Goal: Information Seeking & Learning: Stay updated

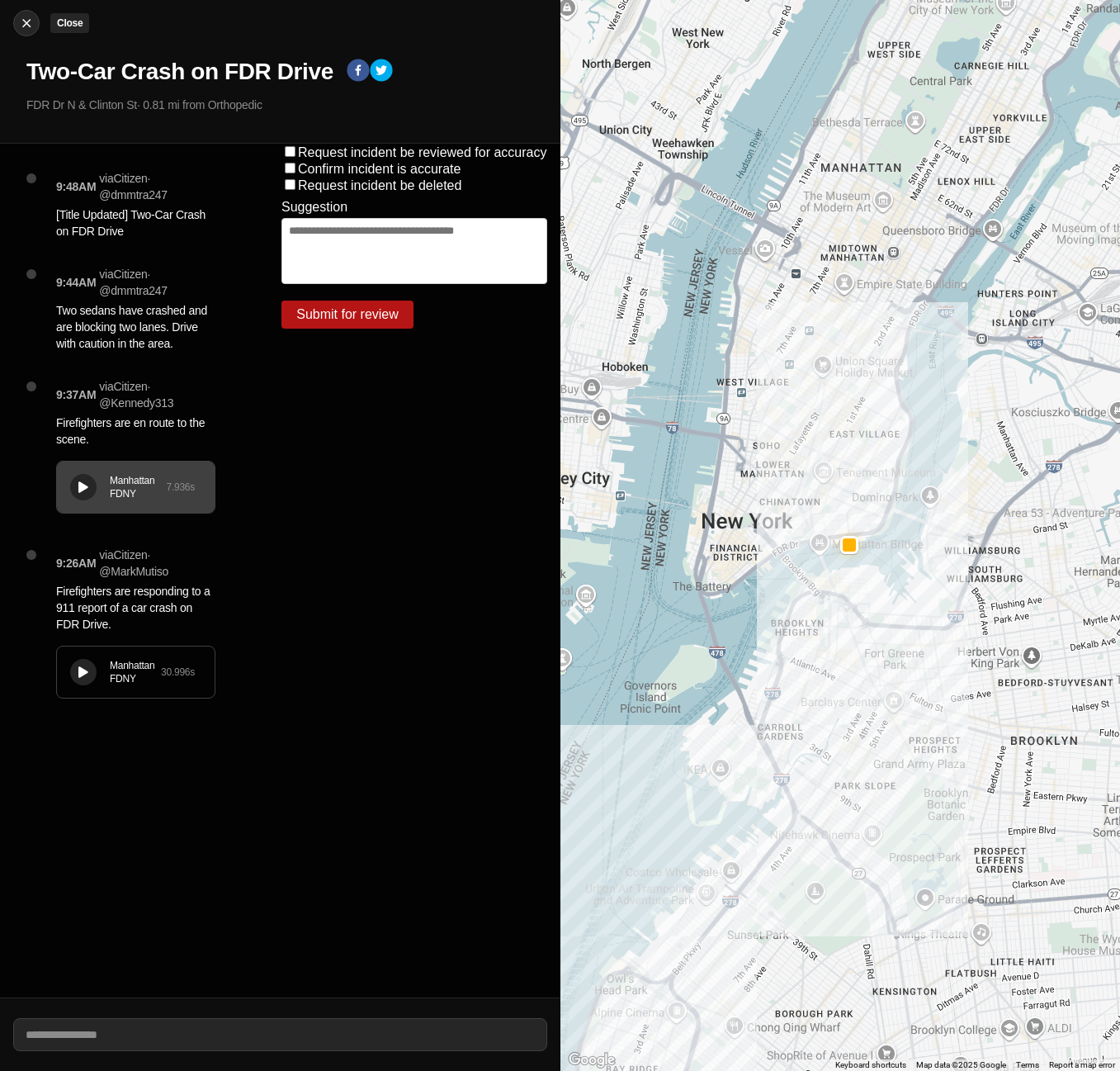
click at [21, 18] on img at bounding box center [26, 23] width 16 height 16
select select "*"
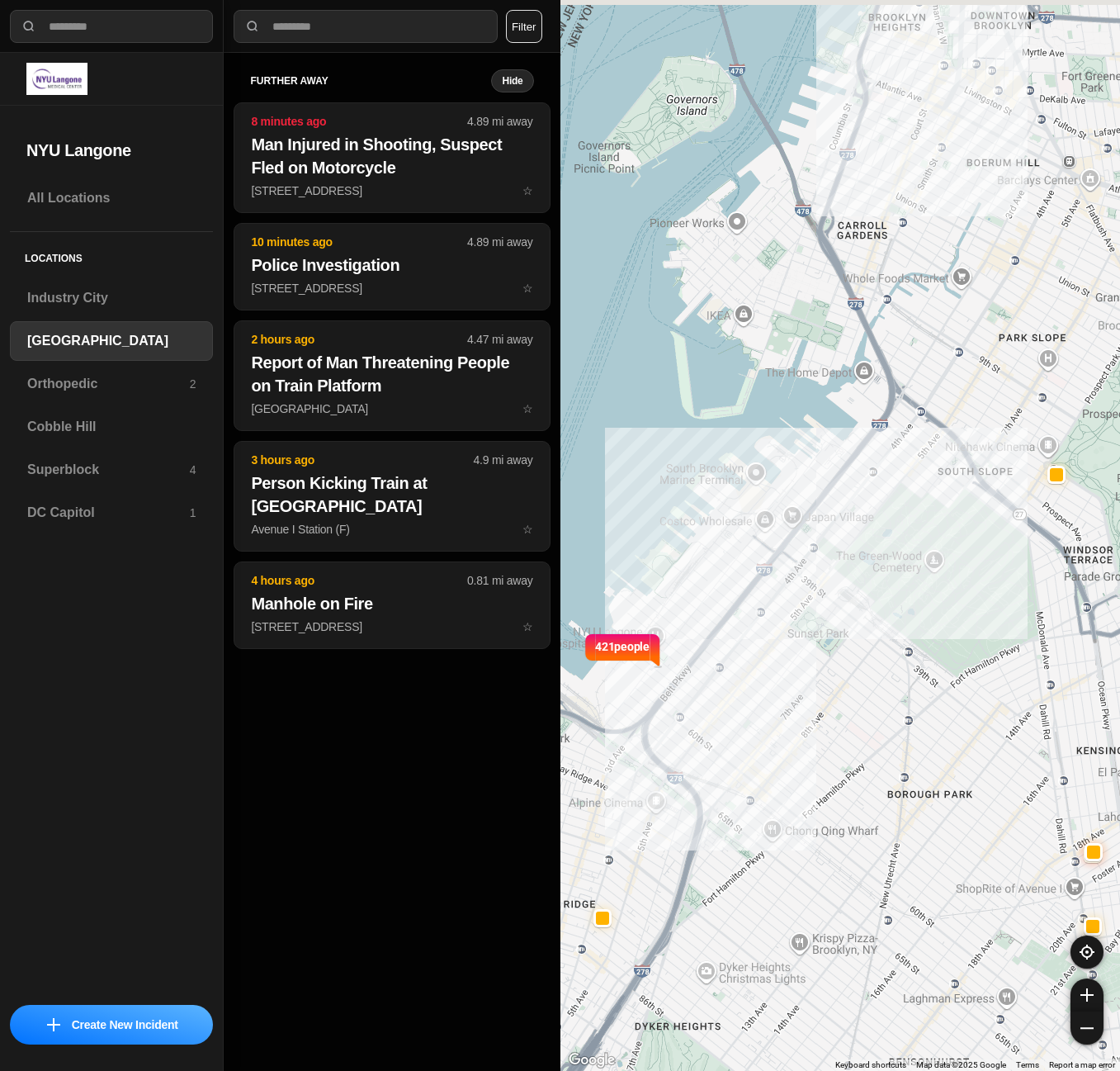
drag, startPoint x: 844, startPoint y: 437, endPoint x: 870, endPoint y: 555, distance: 120.8
click at [870, 555] on div "421 people" at bounding box center [841, 536] width 561 height 1071
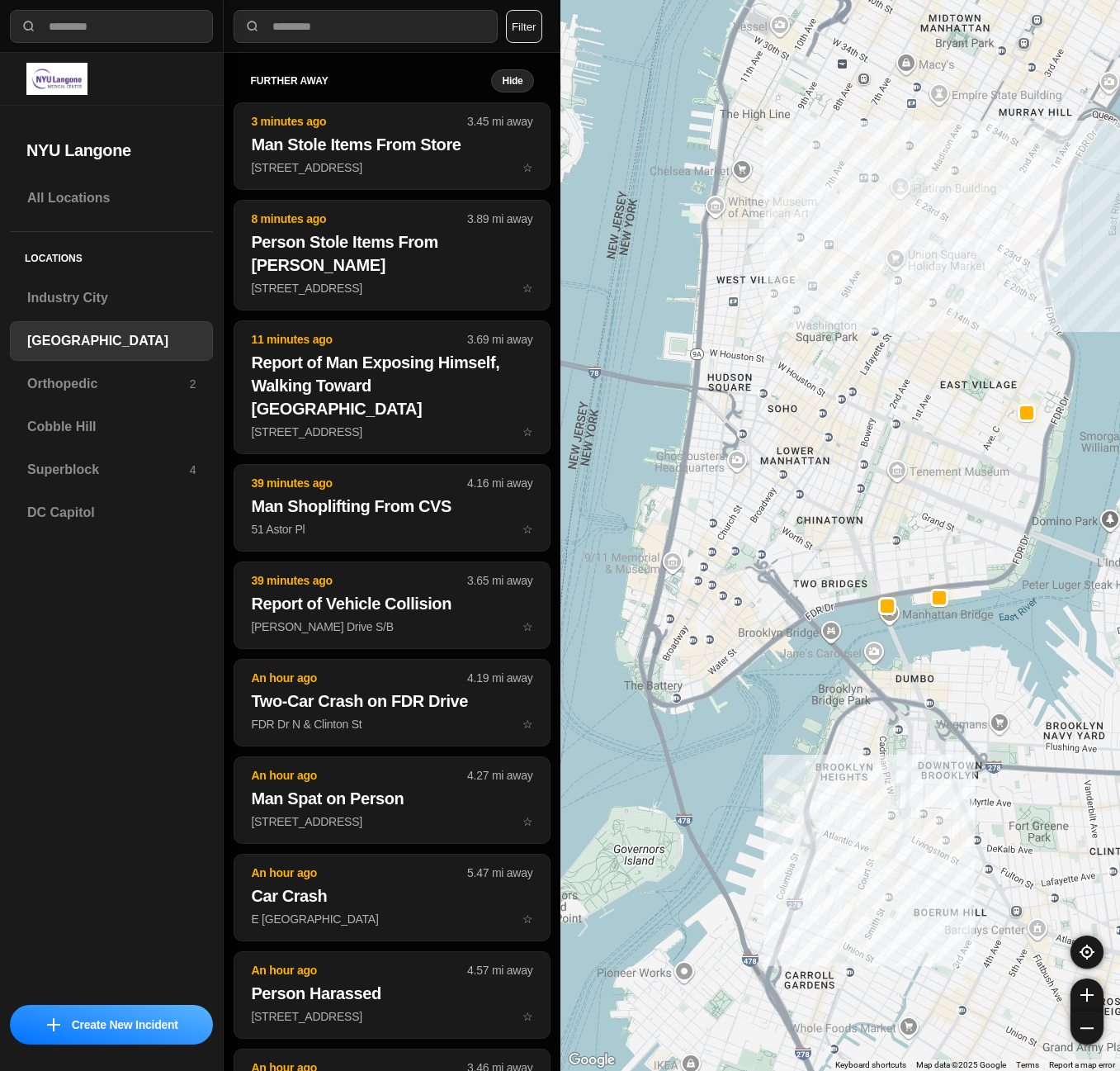
drag, startPoint x: 858, startPoint y: 240, endPoint x: 825, endPoint y: 534, distance: 295.8
click at [825, 534] on div "421 people" at bounding box center [841, 536] width 561 height 1071
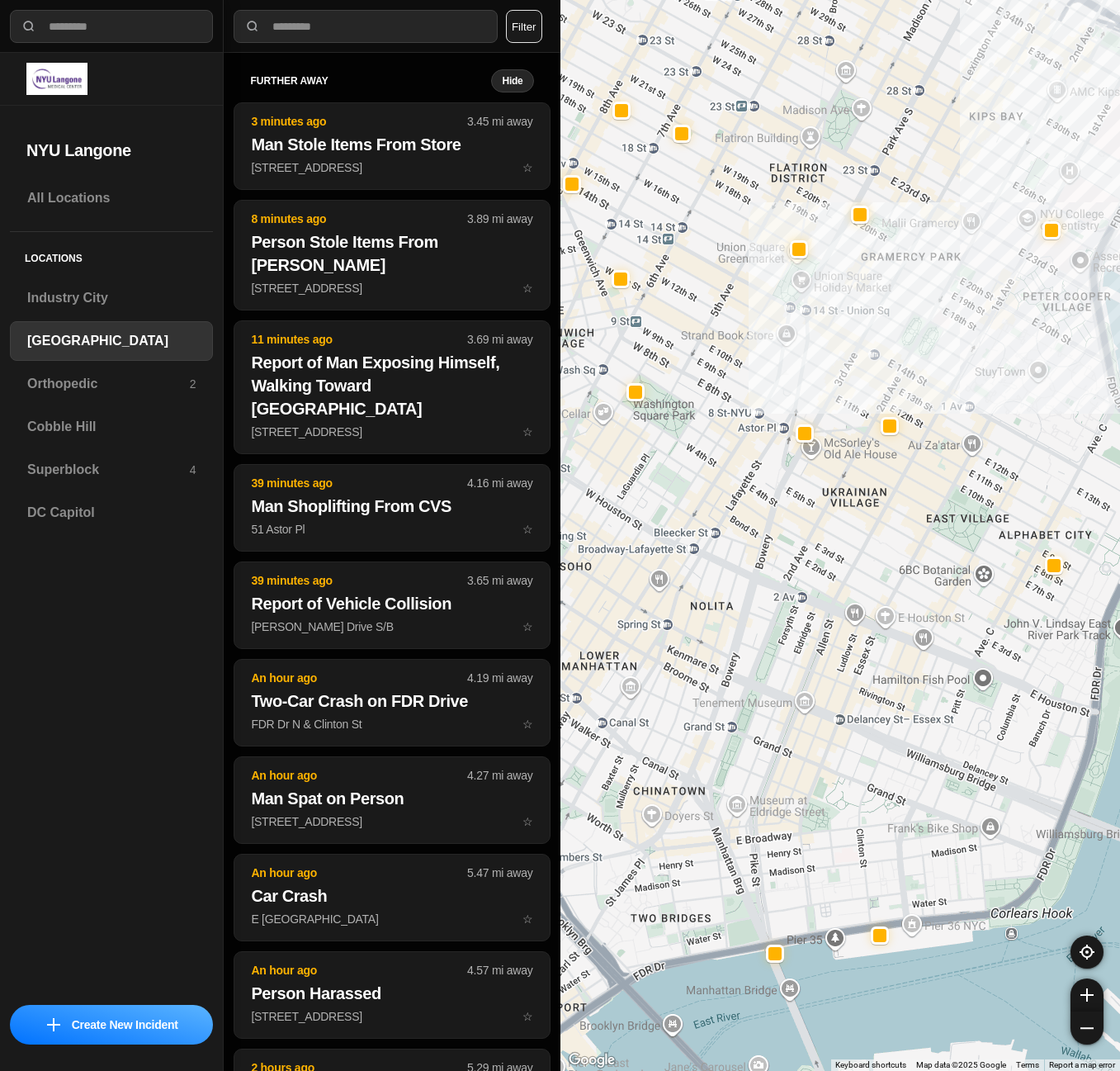
drag, startPoint x: 1001, startPoint y: 322, endPoint x: 932, endPoint y: 619, distance: 304.9
click at [932, 619] on div "421 people" at bounding box center [841, 536] width 561 height 1071
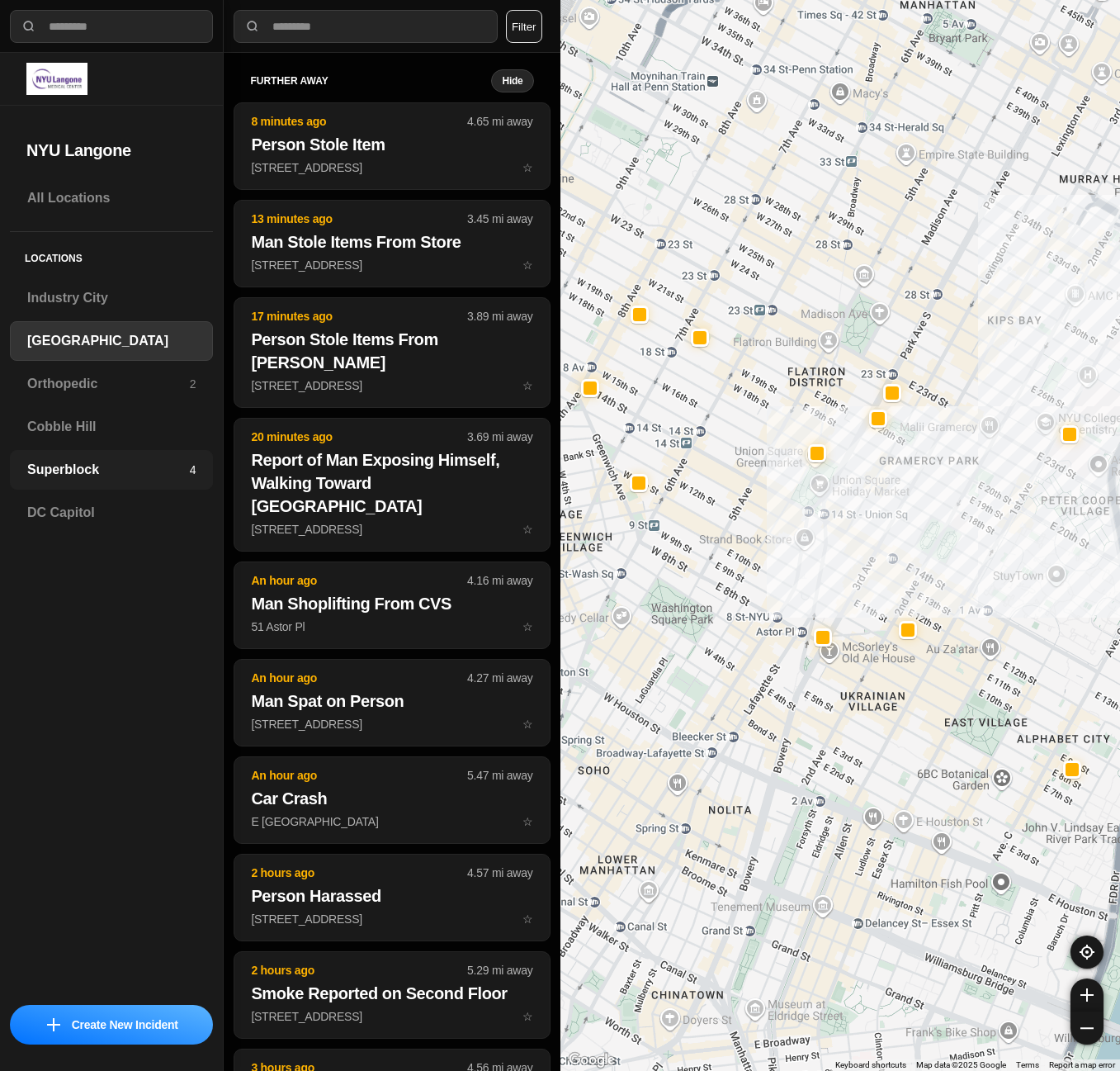
click at [49, 466] on h3 "Superblock" at bounding box center [109, 469] width 163 height 20
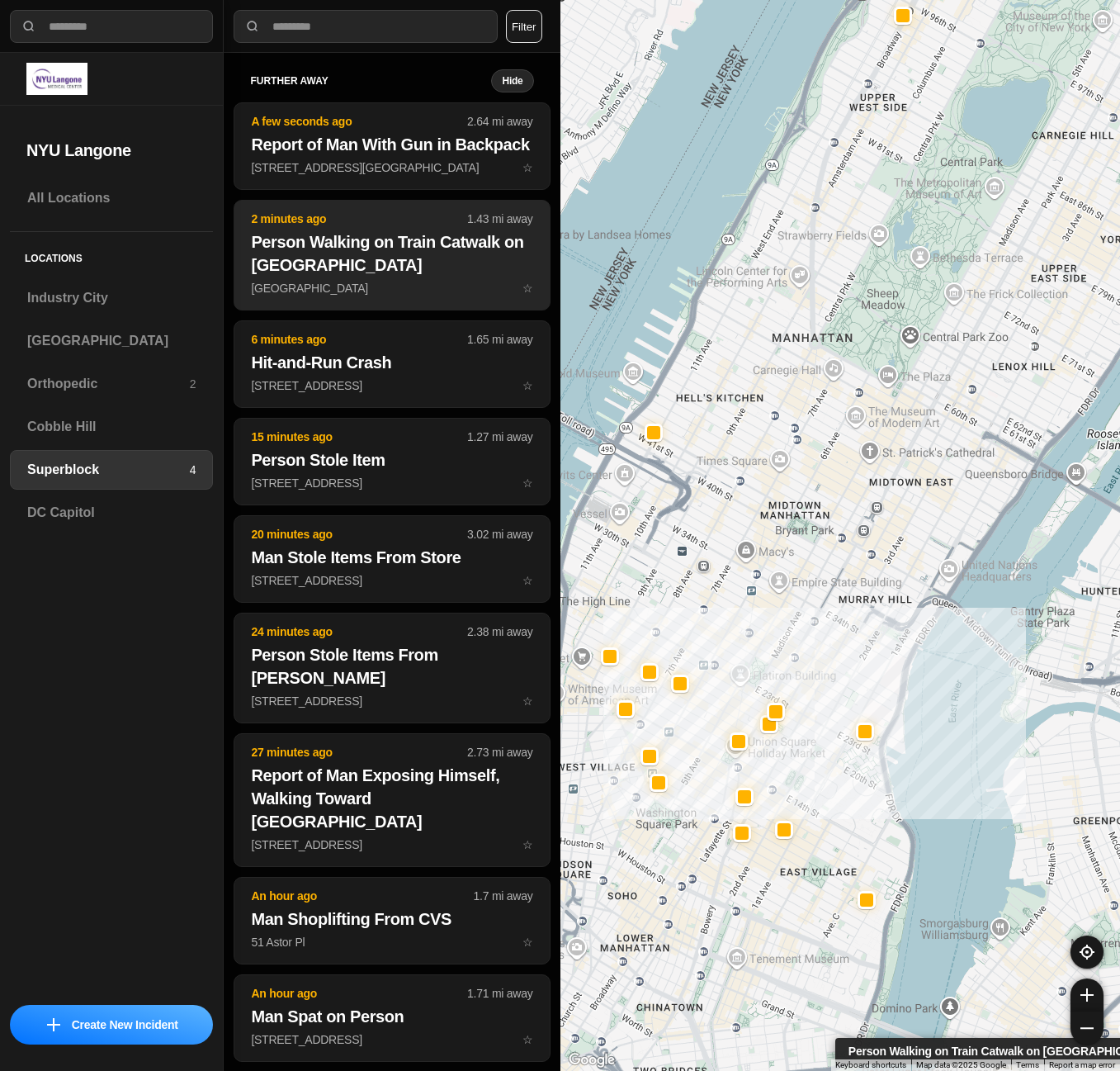
click at [311, 277] on h2 "Person Walking on Train Catwalk on [GEOGRAPHIC_DATA]" at bounding box center [391, 253] width 281 height 46
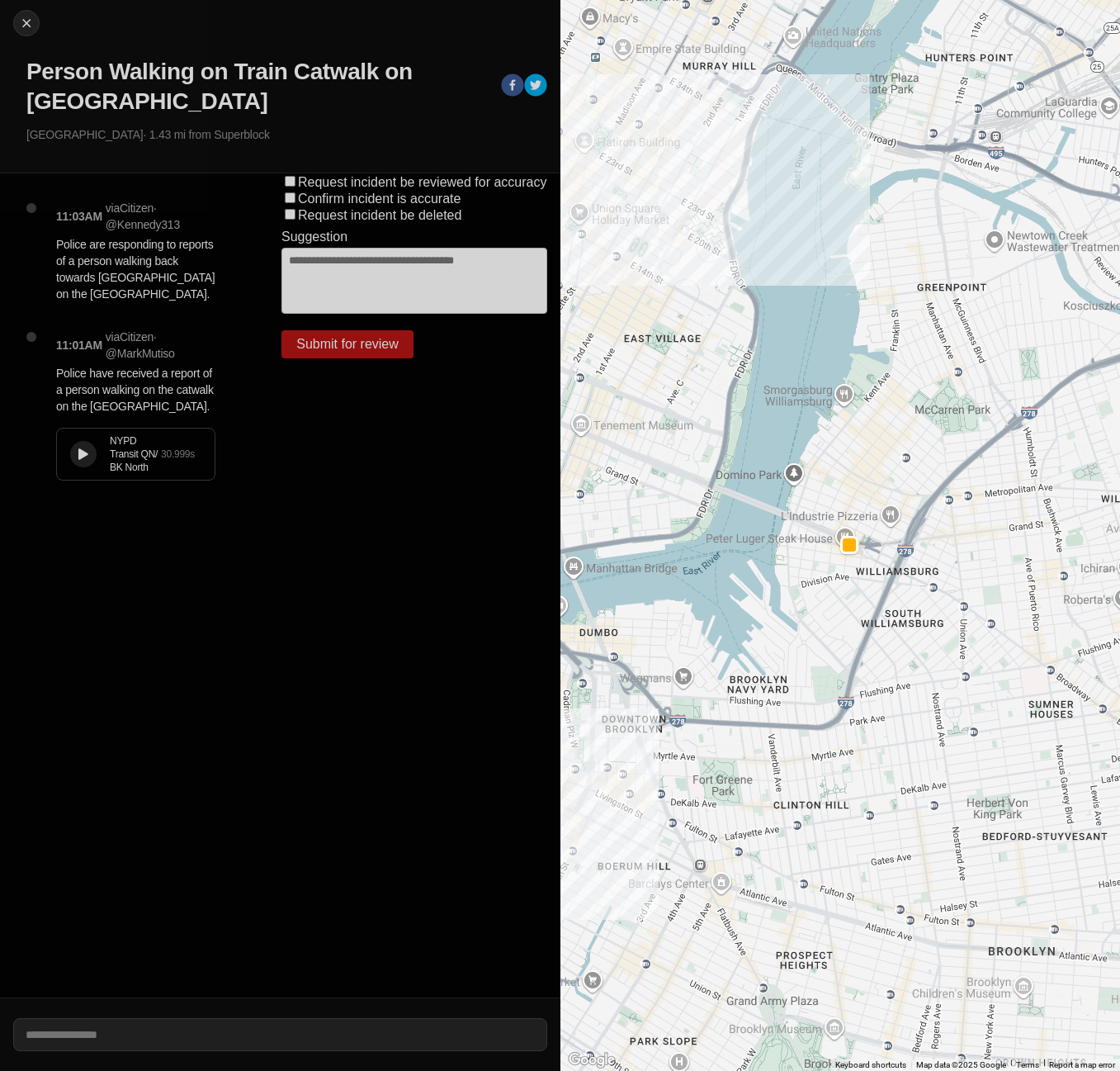
click at [94, 456] on button at bounding box center [83, 454] width 27 height 27
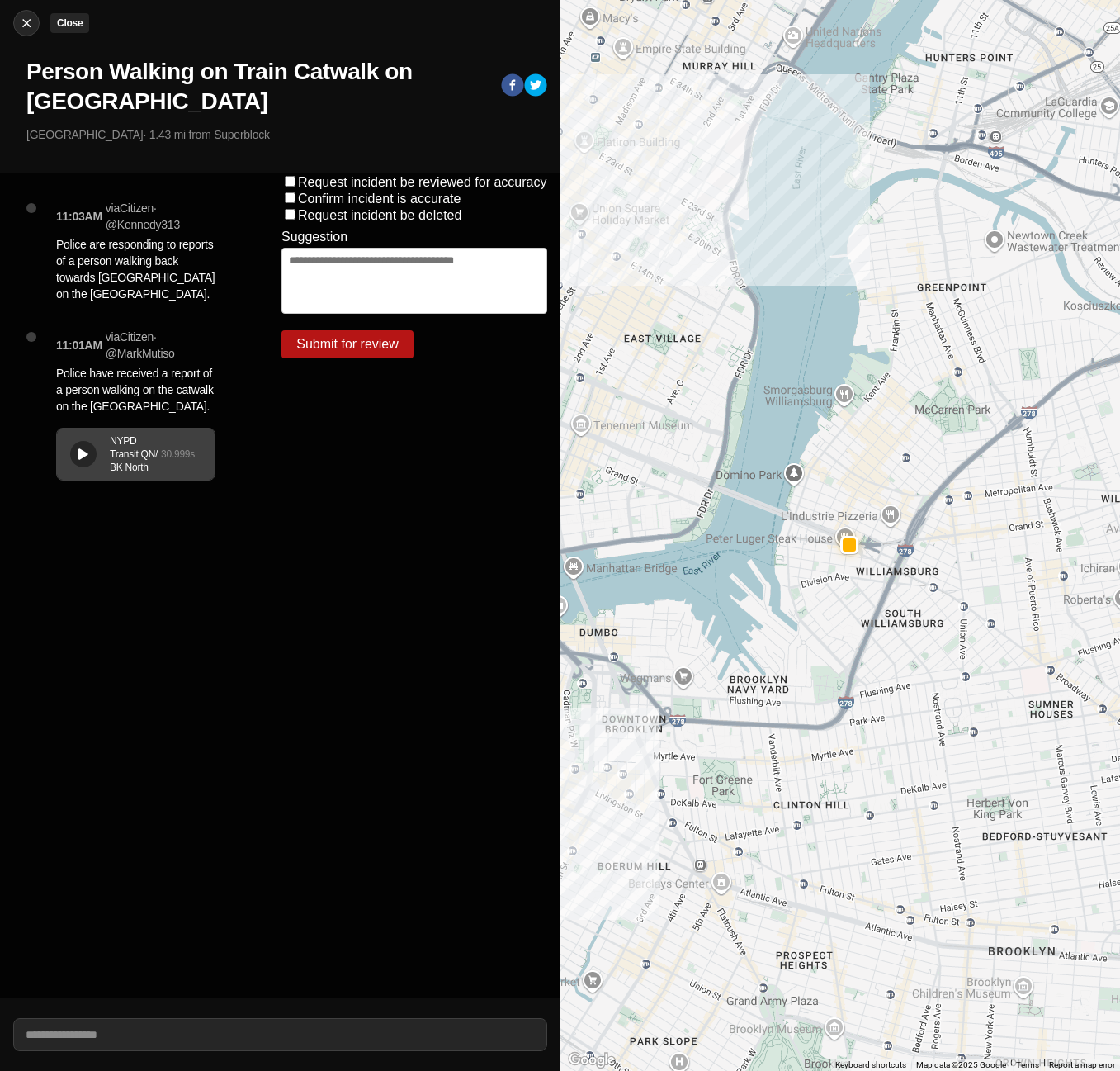
click at [22, 20] on img at bounding box center [26, 23] width 16 height 16
select select "*"
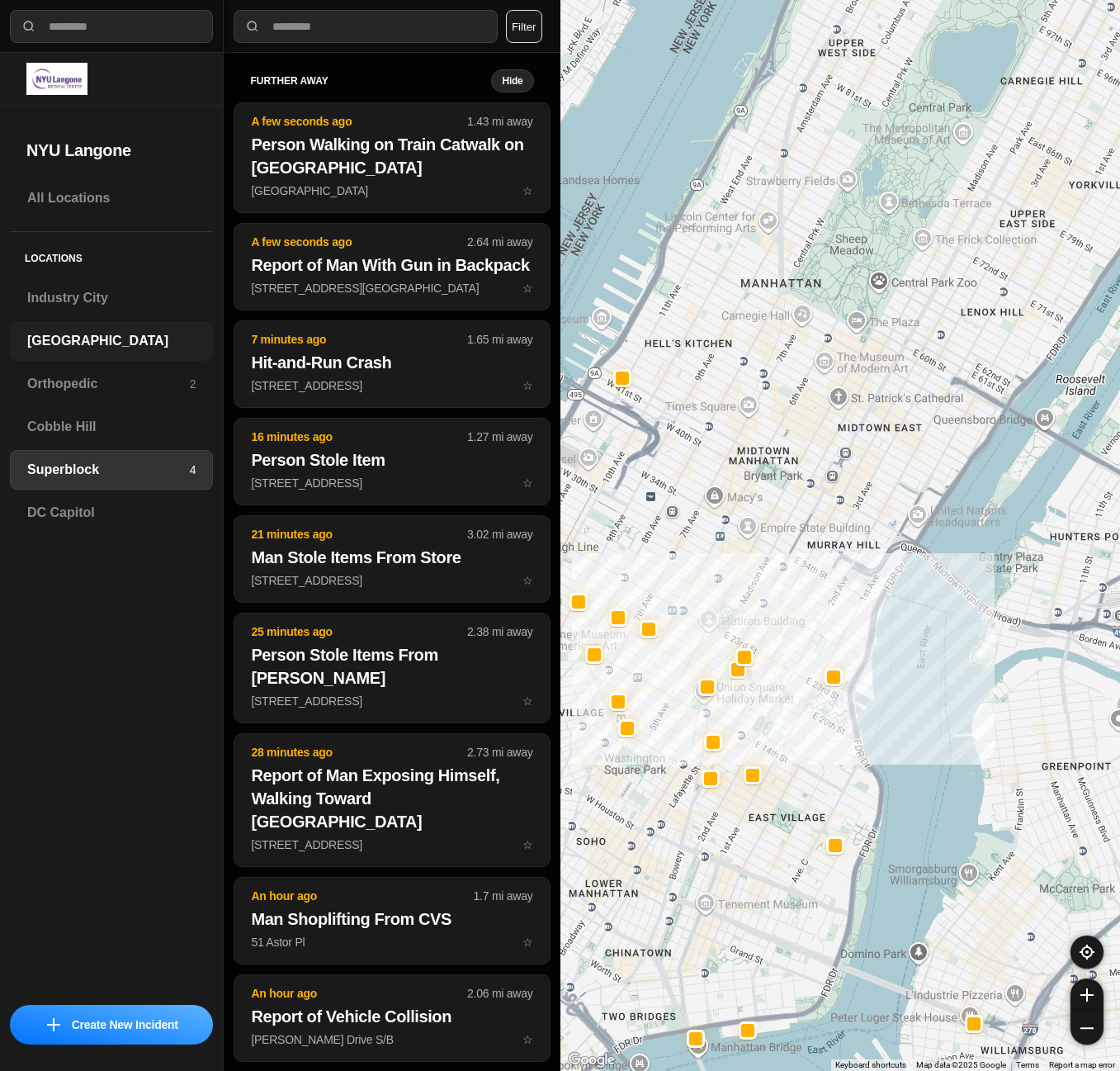
click at [160, 349] on h3 "[GEOGRAPHIC_DATA]" at bounding box center [112, 340] width 169 height 20
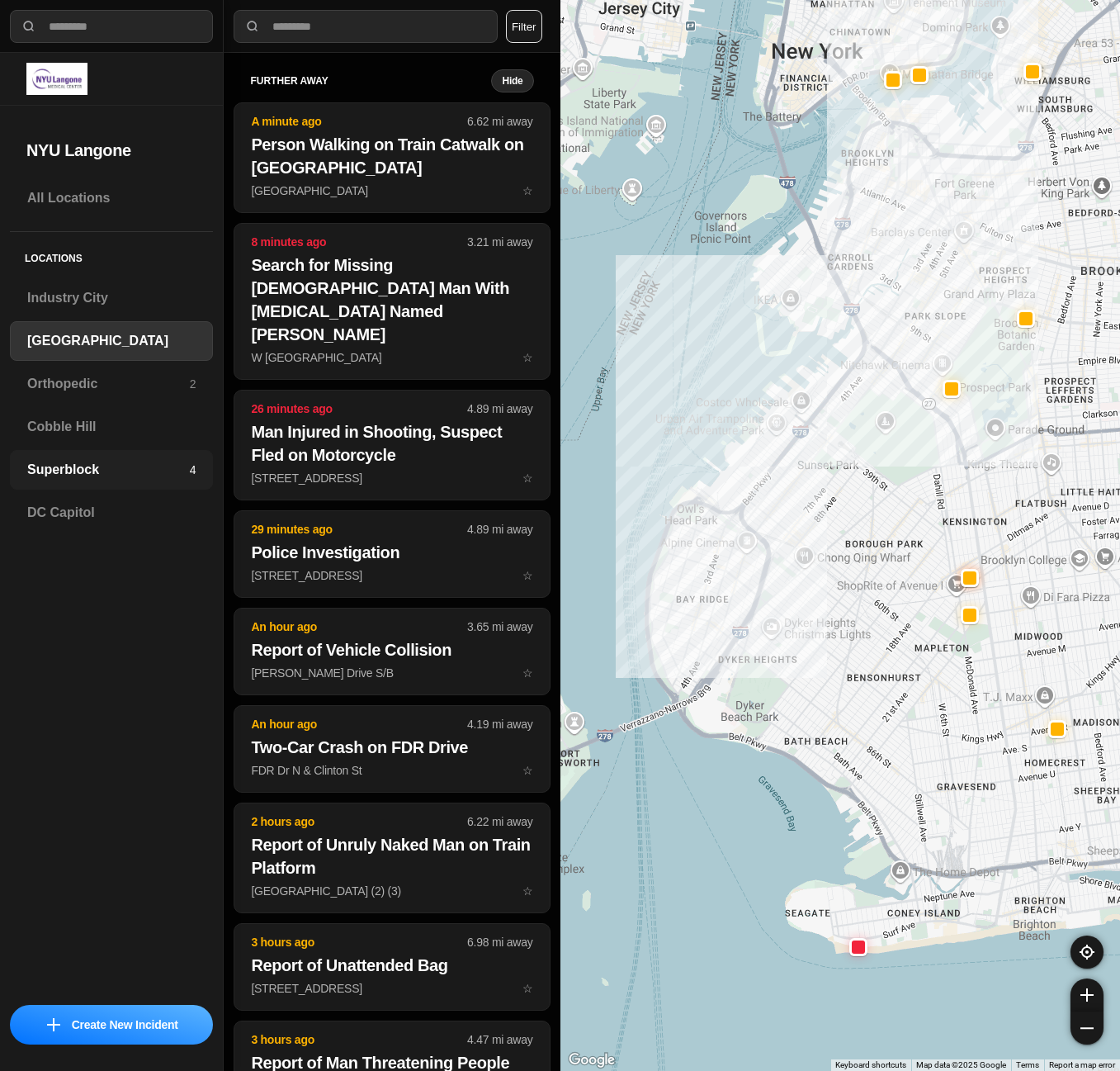
click at [120, 461] on h3 "Superblock" at bounding box center [109, 469] width 163 height 20
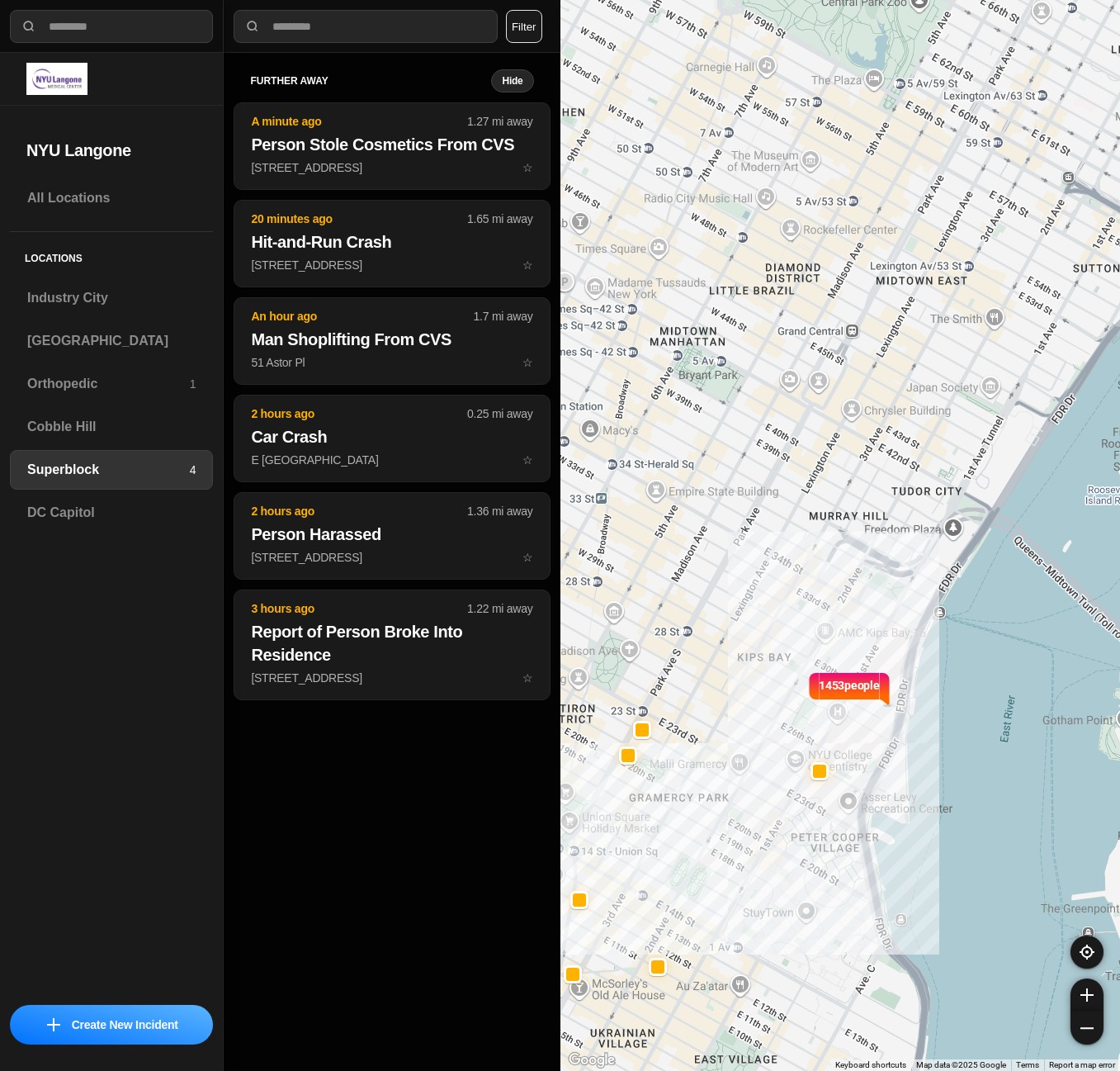
click at [342, 819] on div "further away Hide A minute ago 1.27 mi away Person Stole Cosmetics From CVS 300…" at bounding box center [391, 562] width 336 height 1018
click at [74, 322] on div "[GEOGRAPHIC_DATA]" at bounding box center [111, 341] width 203 height 40
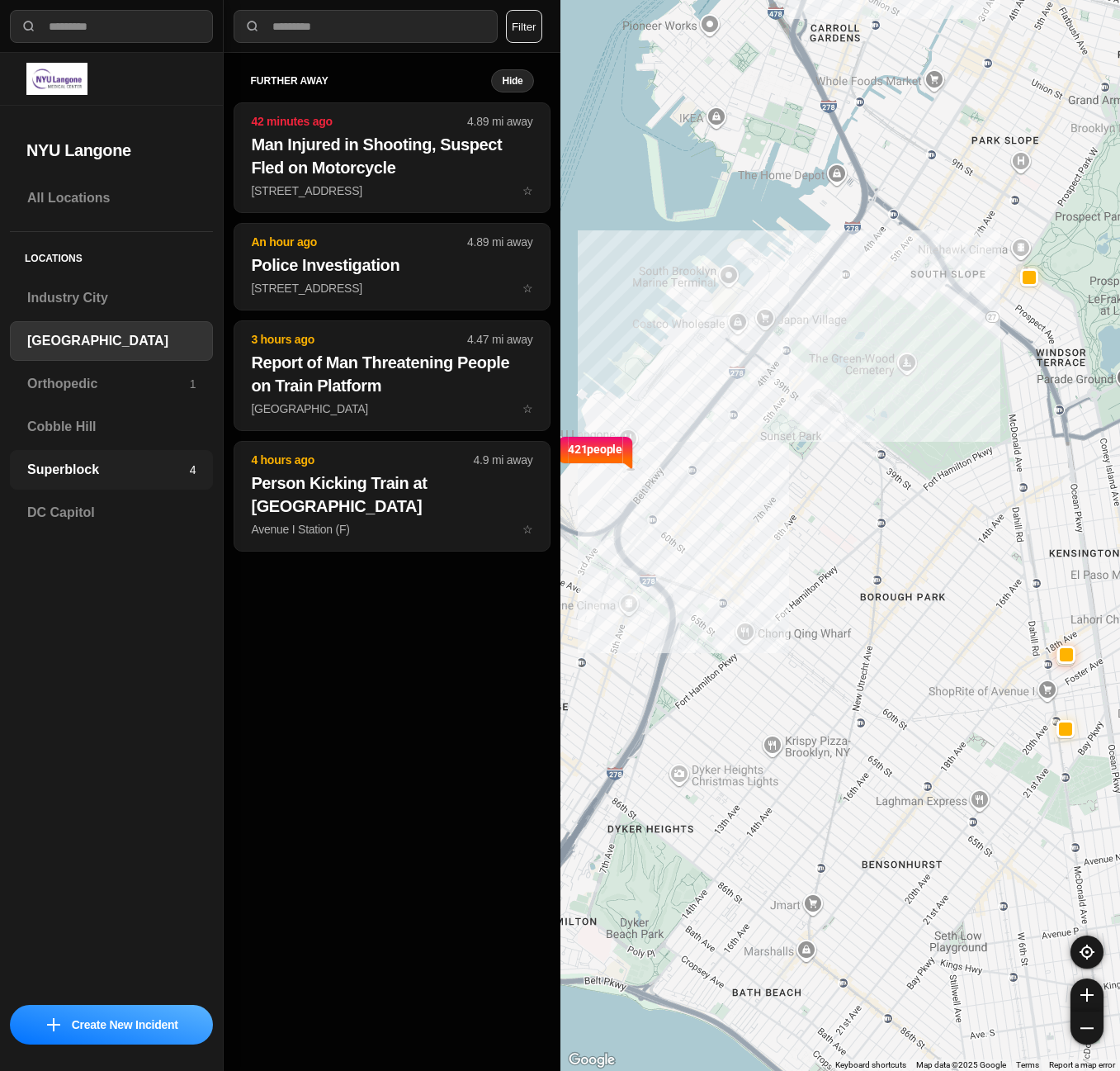
click at [119, 482] on div "Superblock 4" at bounding box center [111, 470] width 203 height 40
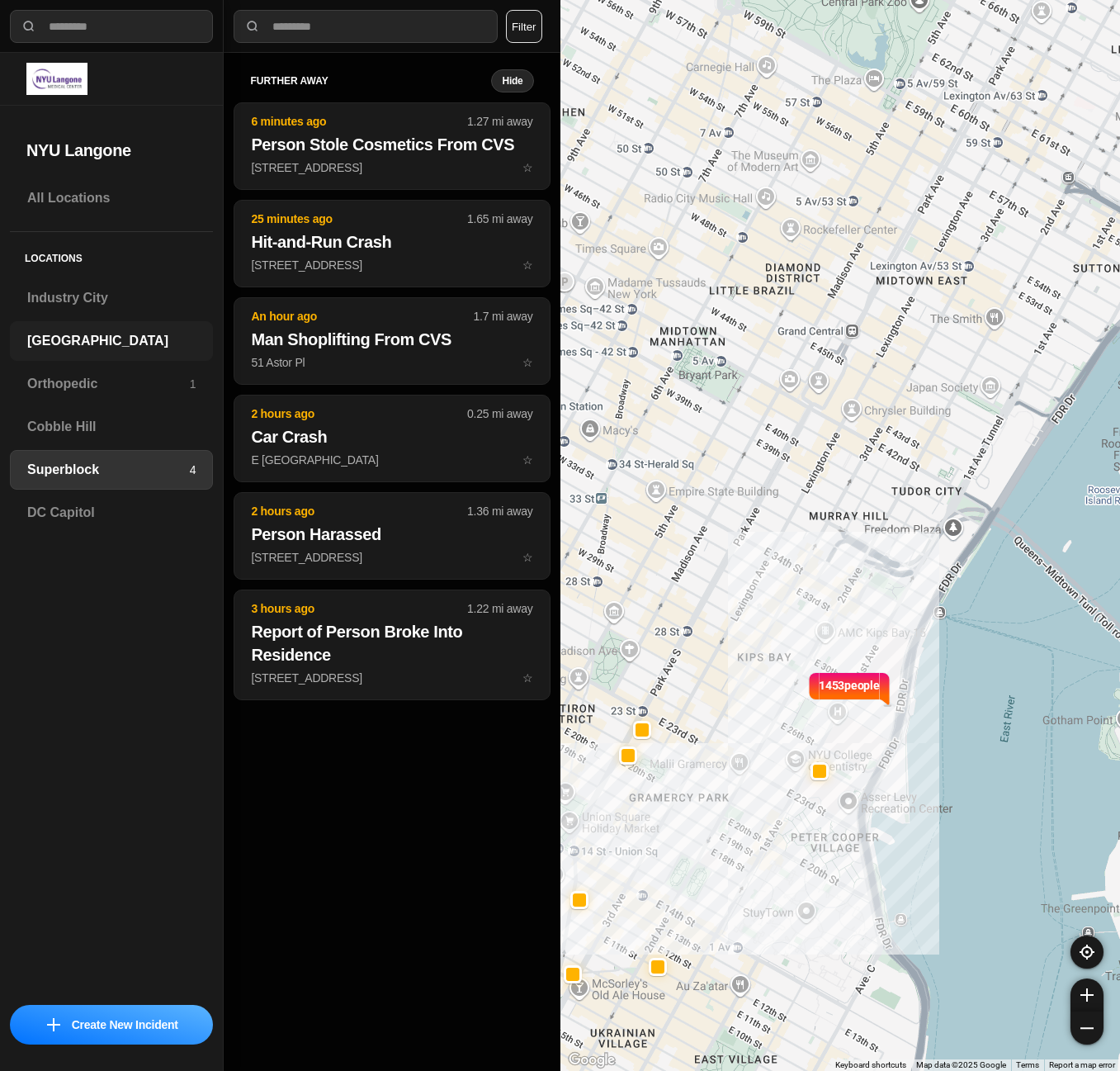
click at [68, 333] on h3 "[GEOGRAPHIC_DATA]" at bounding box center [112, 340] width 169 height 20
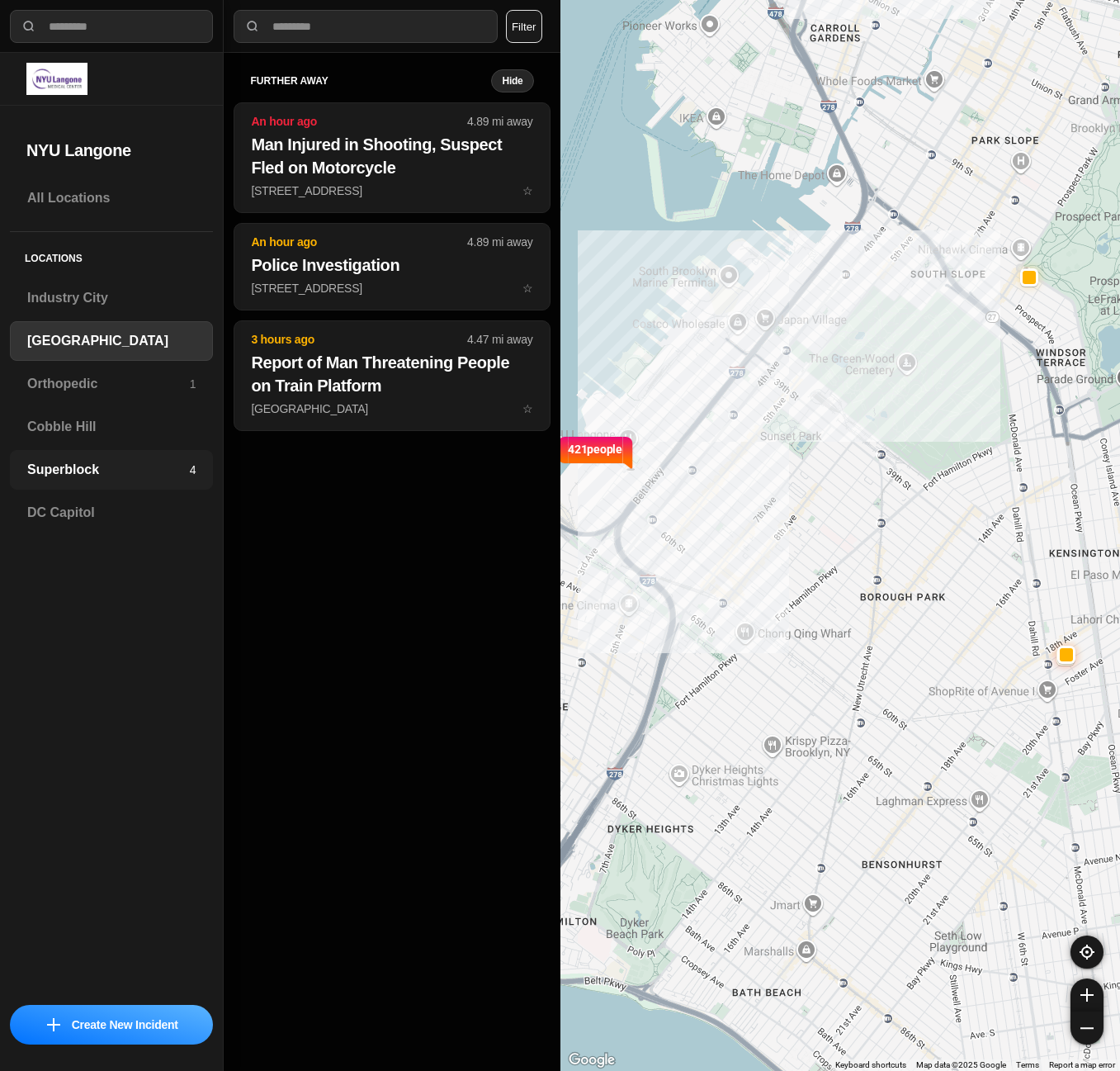
click at [58, 474] on h3 "Superblock" at bounding box center [109, 469] width 163 height 20
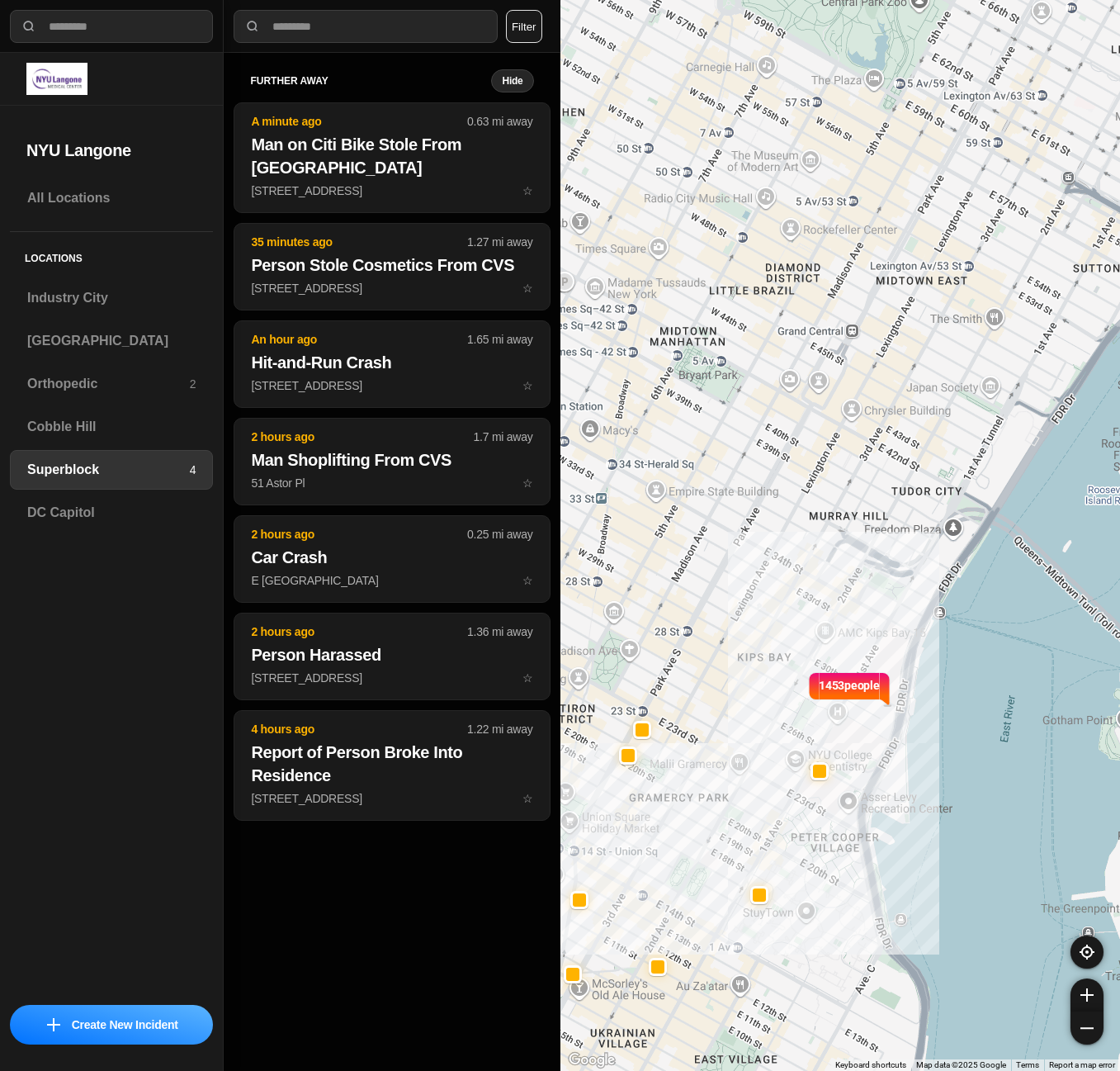
click at [360, 861] on div "further away Hide A minute ago 0.63 mi away Man on Citi Bike Stole From Walgree…" at bounding box center [391, 562] width 336 height 1018
click at [90, 350] on h3 "[GEOGRAPHIC_DATA]" at bounding box center [112, 340] width 169 height 20
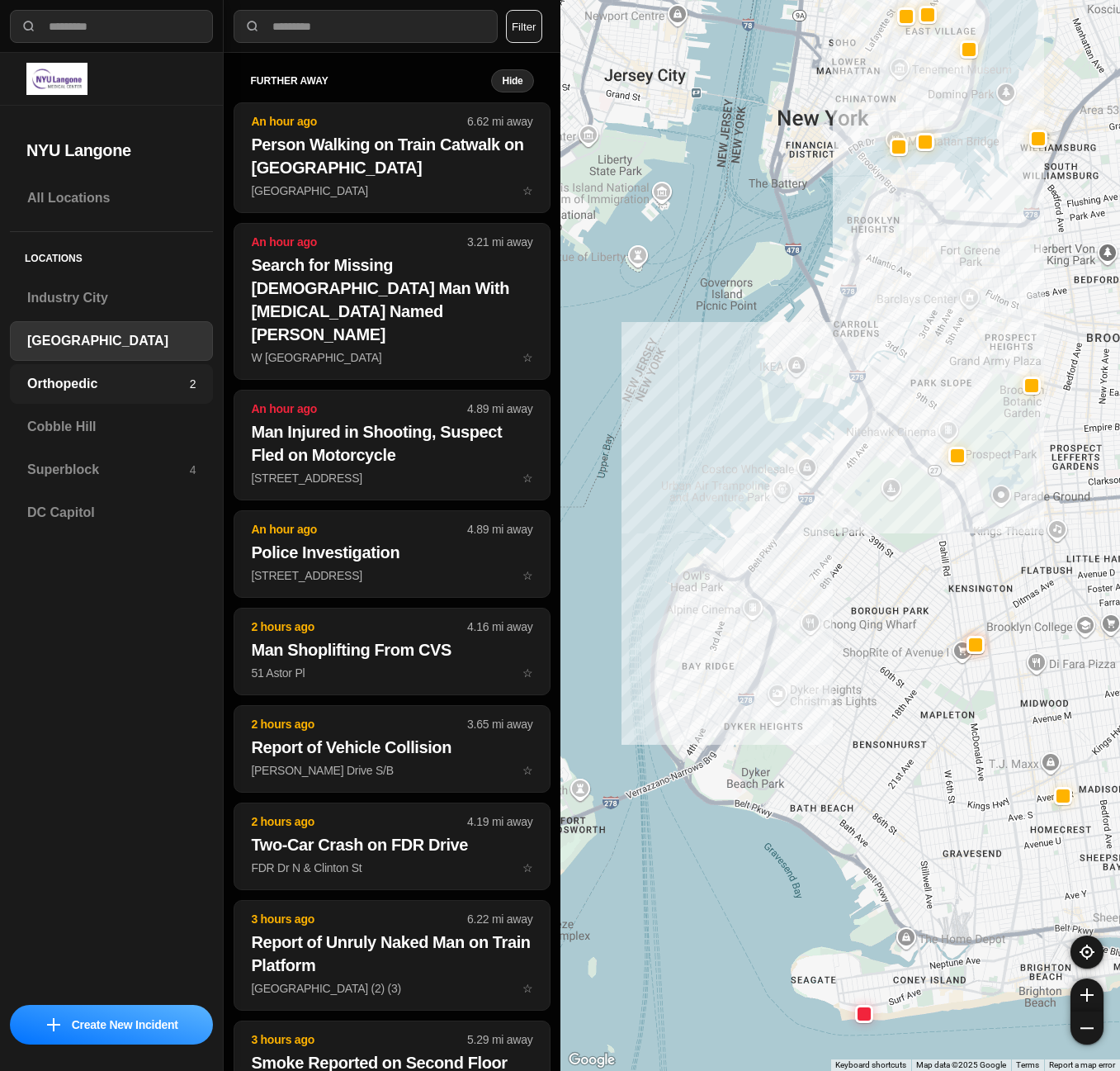
click at [125, 392] on h3 "Orthopedic" at bounding box center [109, 384] width 163 height 20
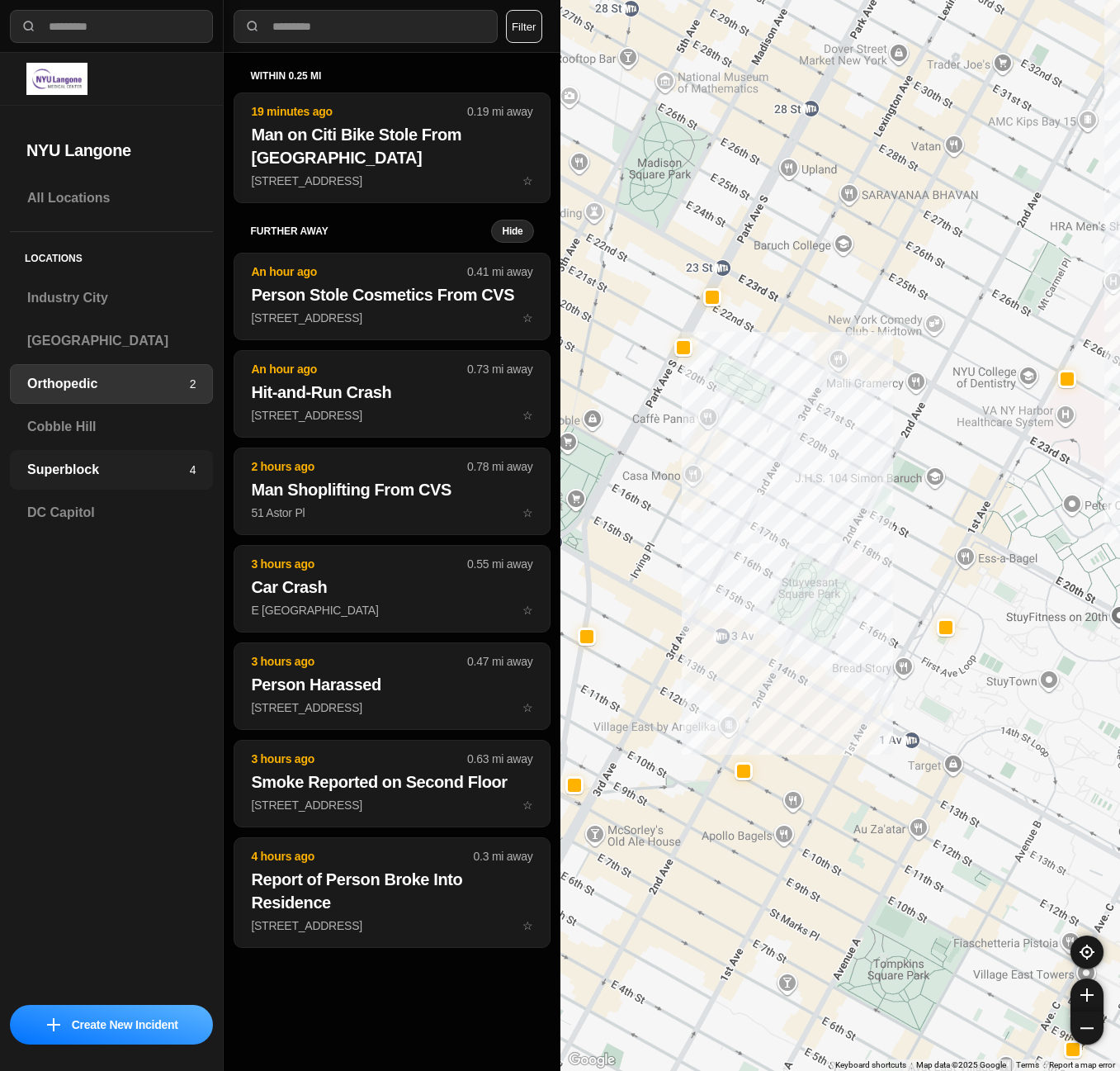
click at [106, 470] on h3 "Superblock" at bounding box center [109, 469] width 163 height 20
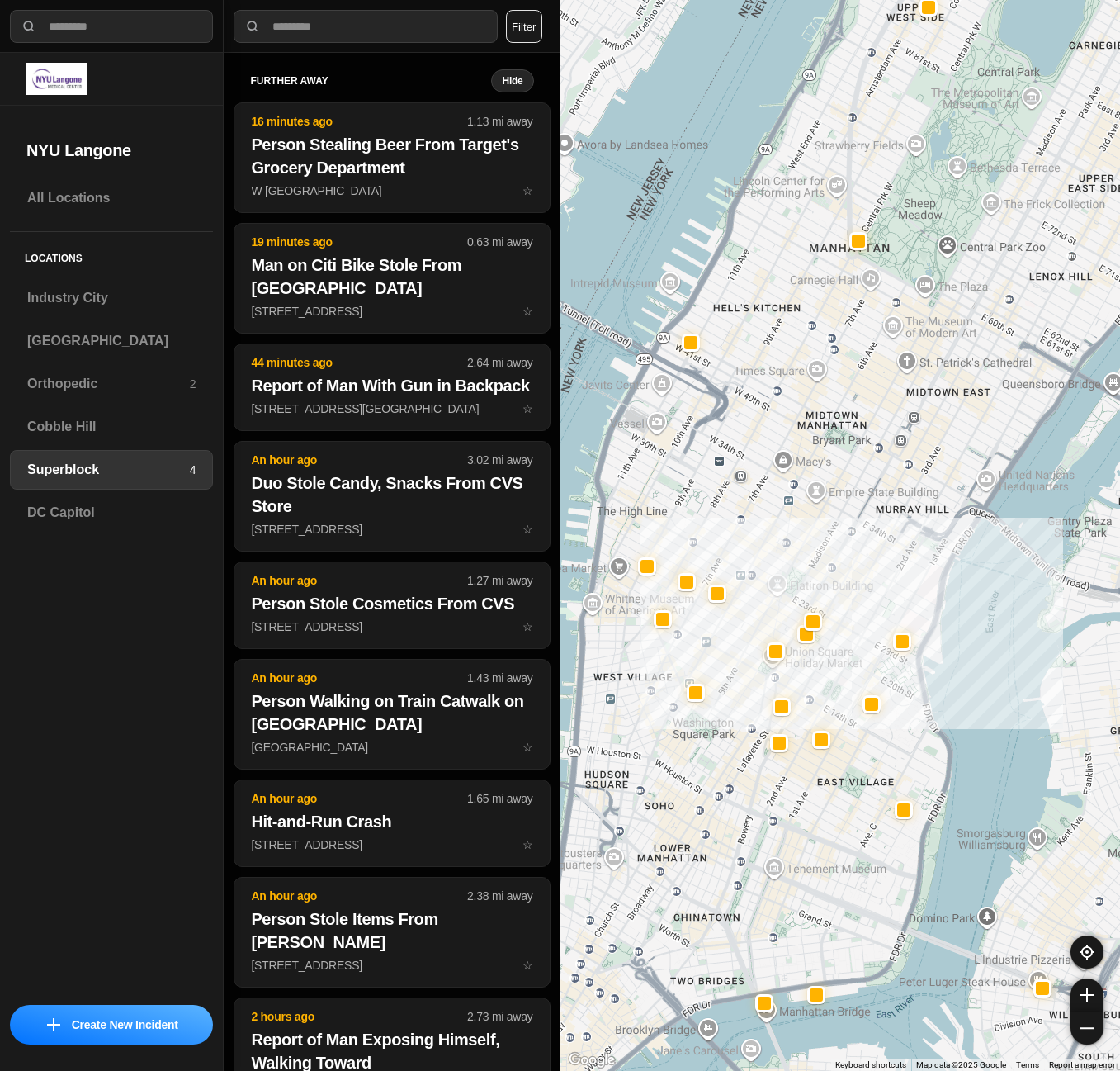
drag, startPoint x: 732, startPoint y: 1023, endPoint x: 787, endPoint y: 886, distance: 147.6
click at [787, 886] on div at bounding box center [841, 536] width 561 height 1071
click at [134, 338] on h3 "[GEOGRAPHIC_DATA]" at bounding box center [112, 340] width 169 height 20
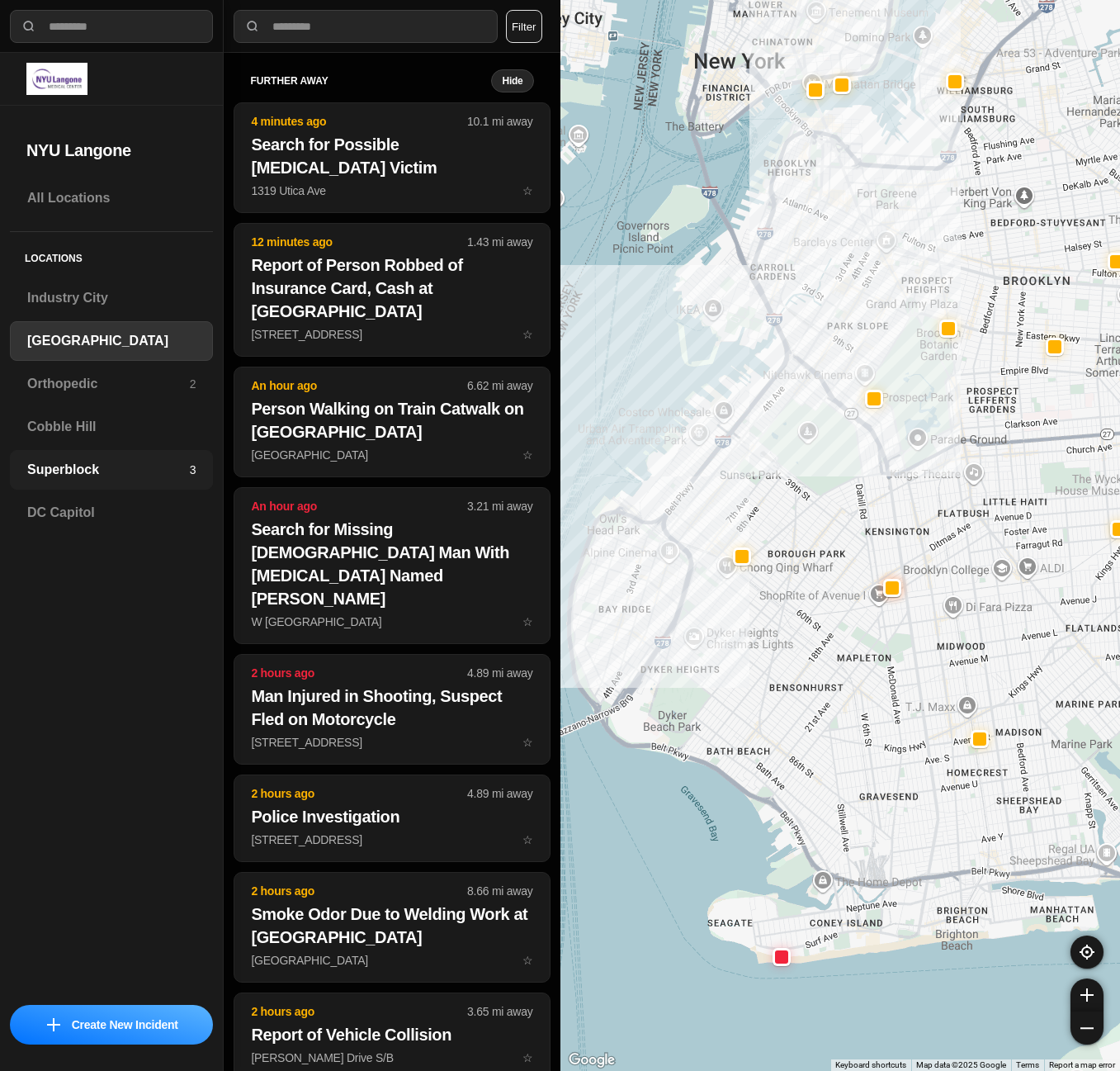
click at [57, 458] on div "Superblock 3" at bounding box center [111, 470] width 203 height 40
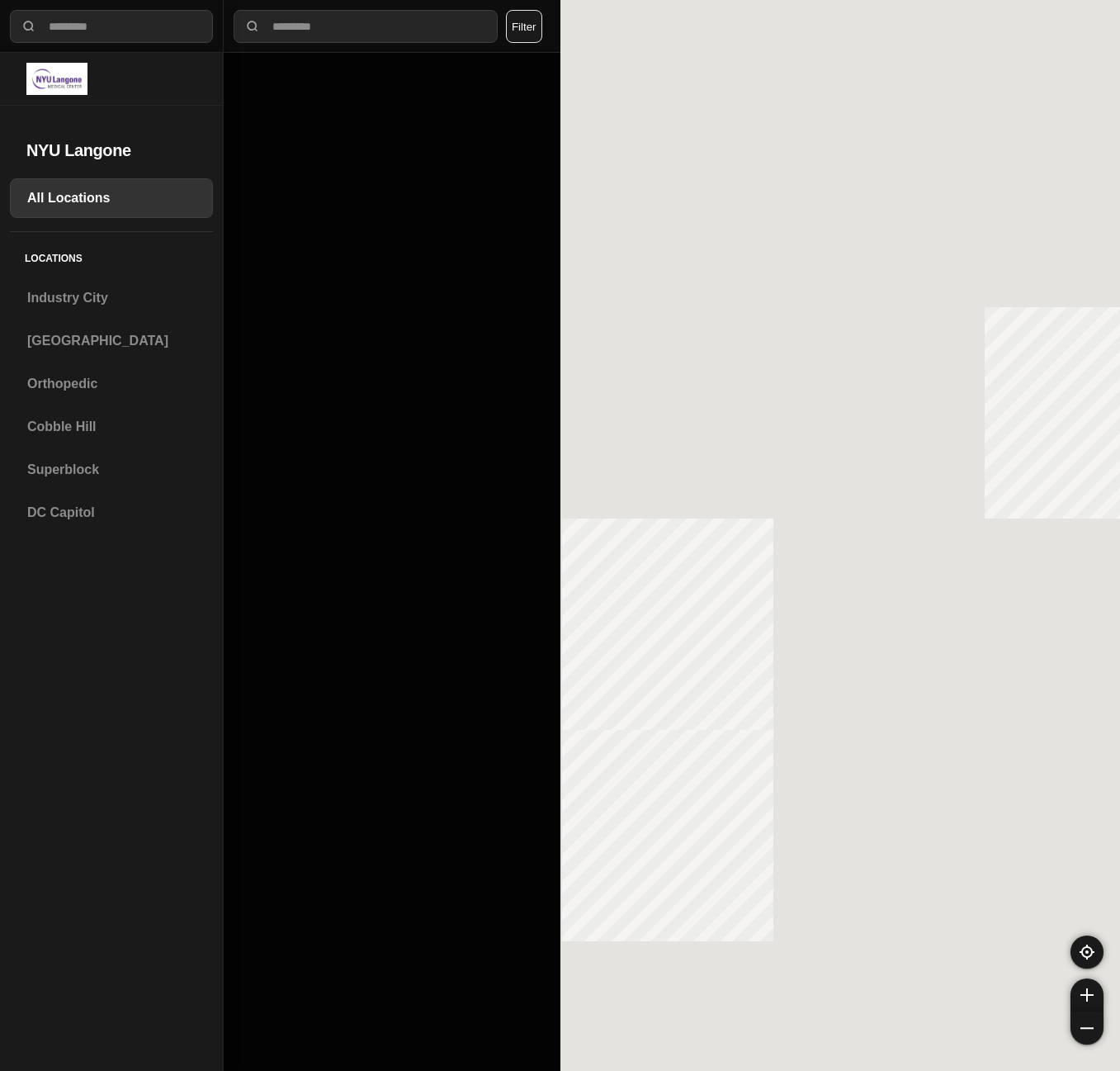
select select "*"
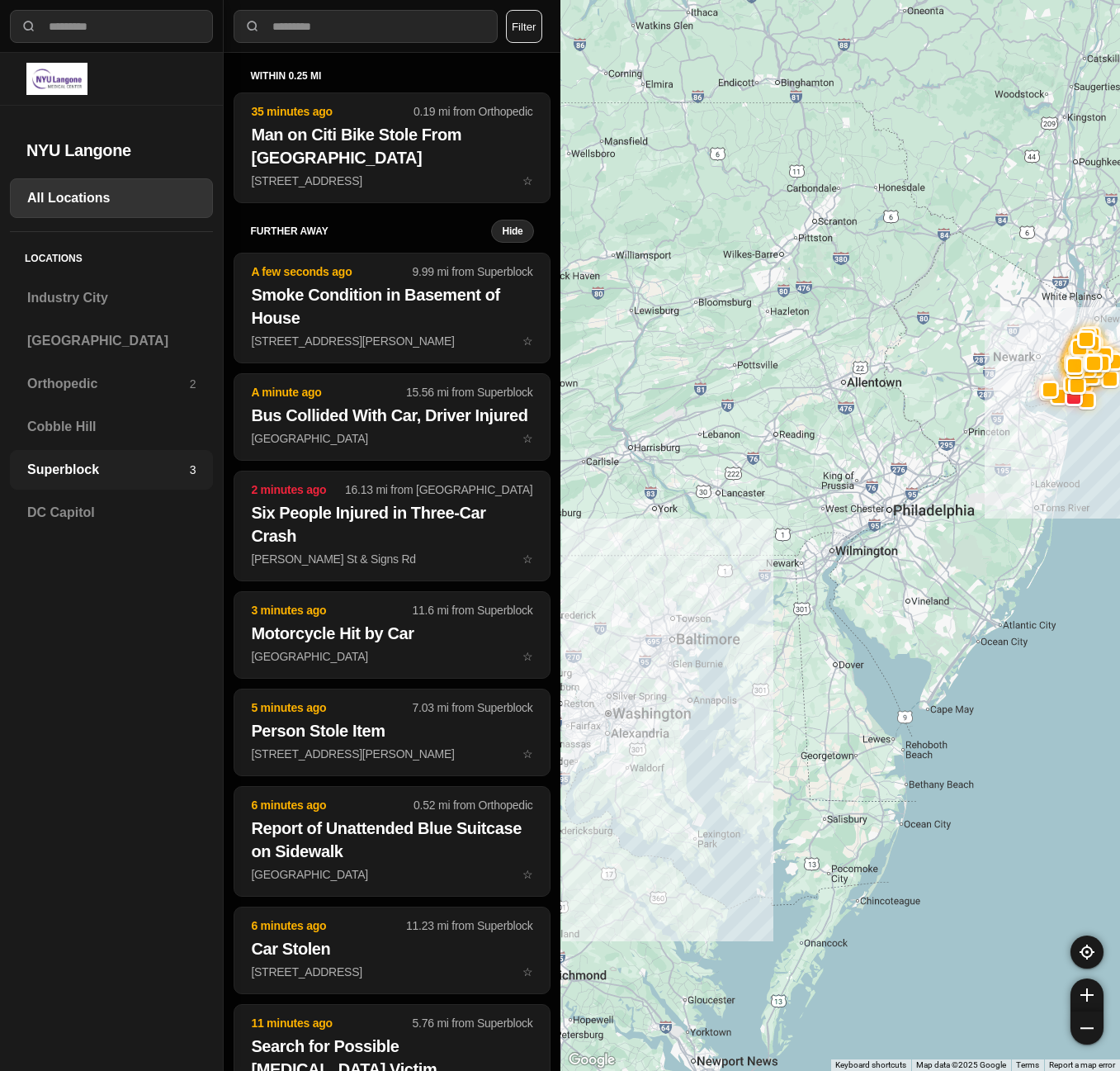
click at [48, 473] on h3 "Superblock" at bounding box center [109, 469] width 163 height 20
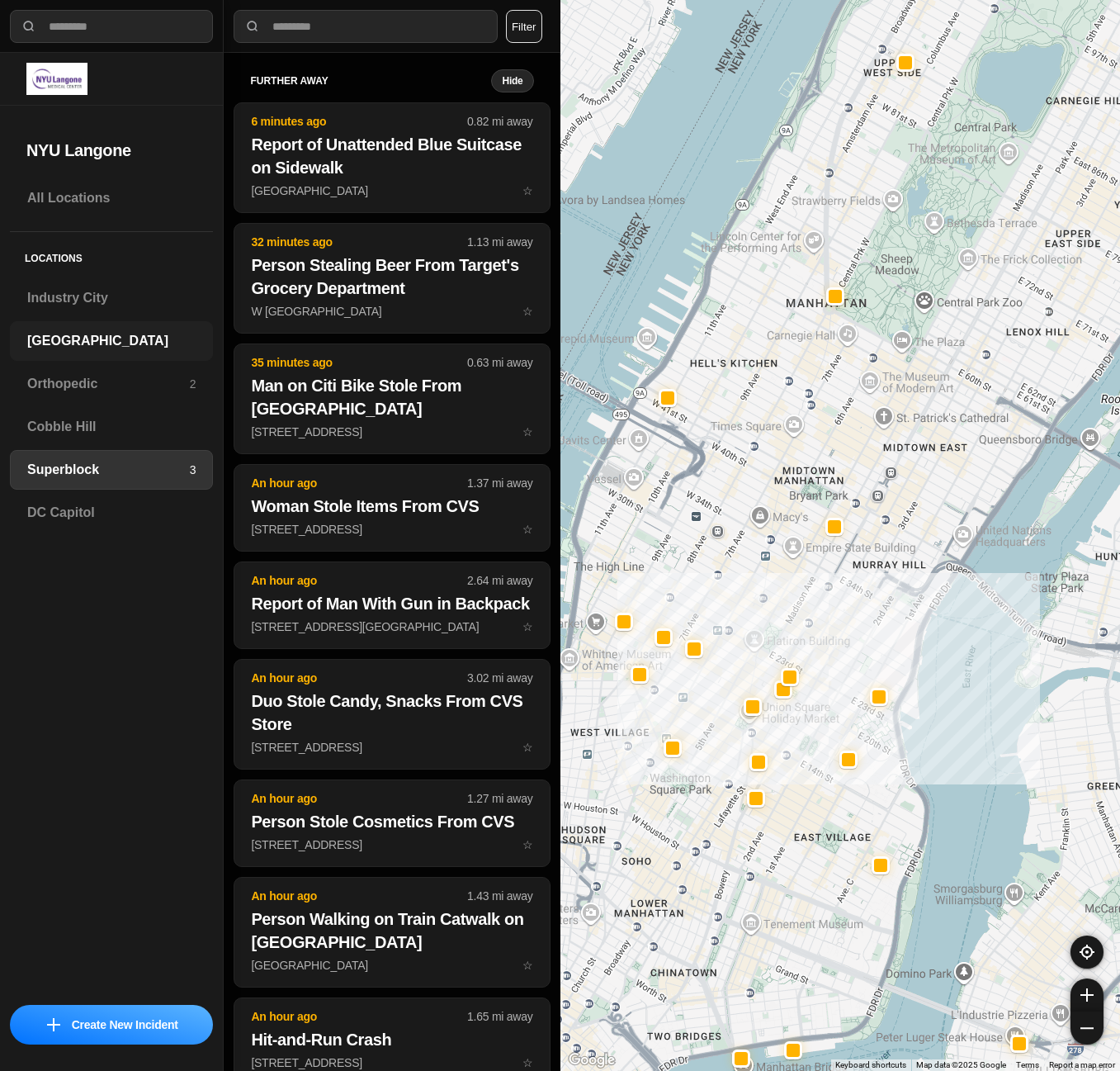
click at [46, 340] on h3 "[GEOGRAPHIC_DATA]" at bounding box center [112, 340] width 169 height 20
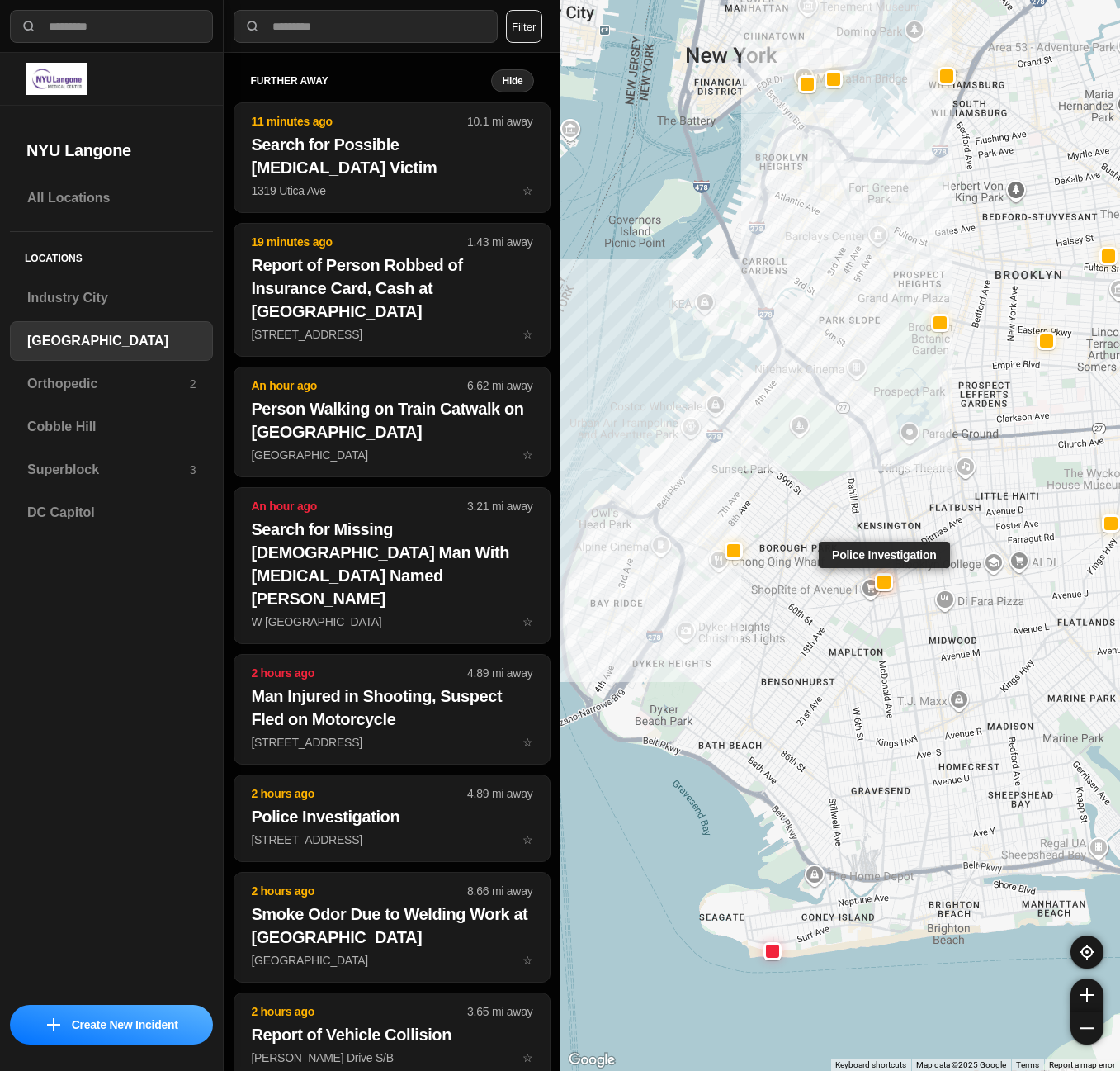
drag, startPoint x: 970, startPoint y: 651, endPoint x: 899, endPoint y: 583, distance: 98.3
click at [894, 583] on div at bounding box center [883, 581] width 18 height 18
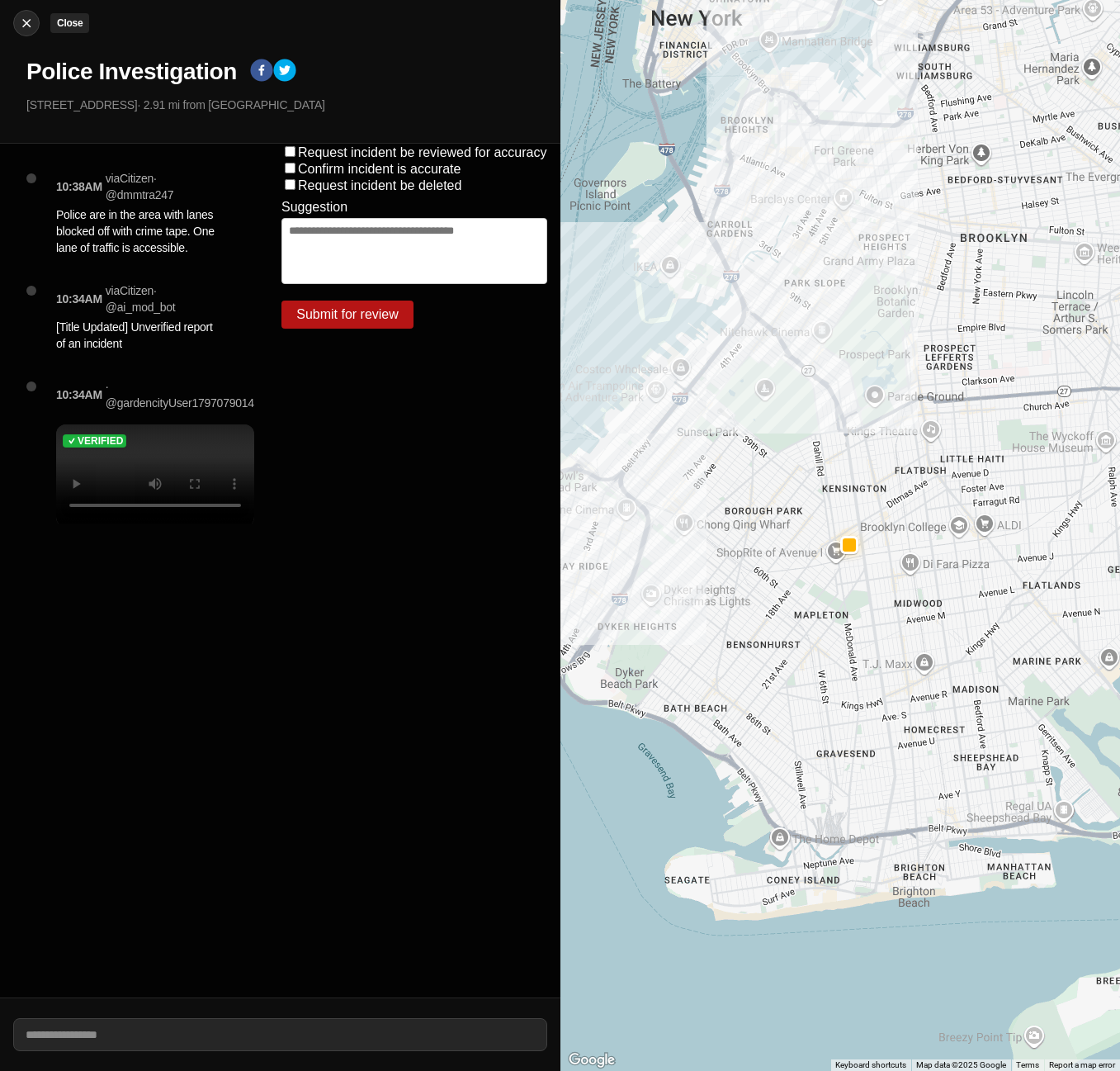
click at [19, 26] on img at bounding box center [26, 23] width 16 height 16
select select "*"
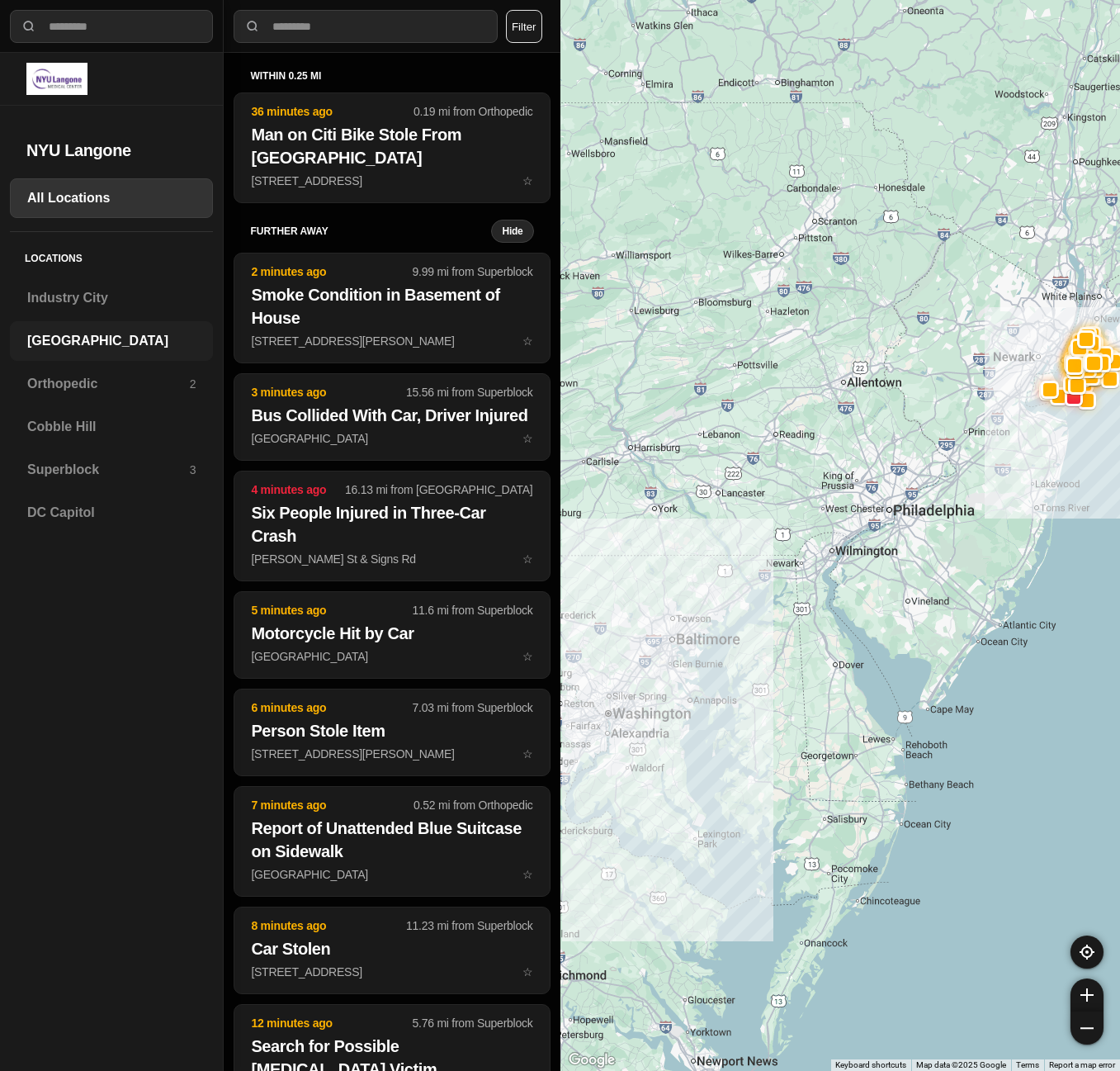
click at [99, 348] on h3 "[GEOGRAPHIC_DATA]" at bounding box center [112, 340] width 169 height 20
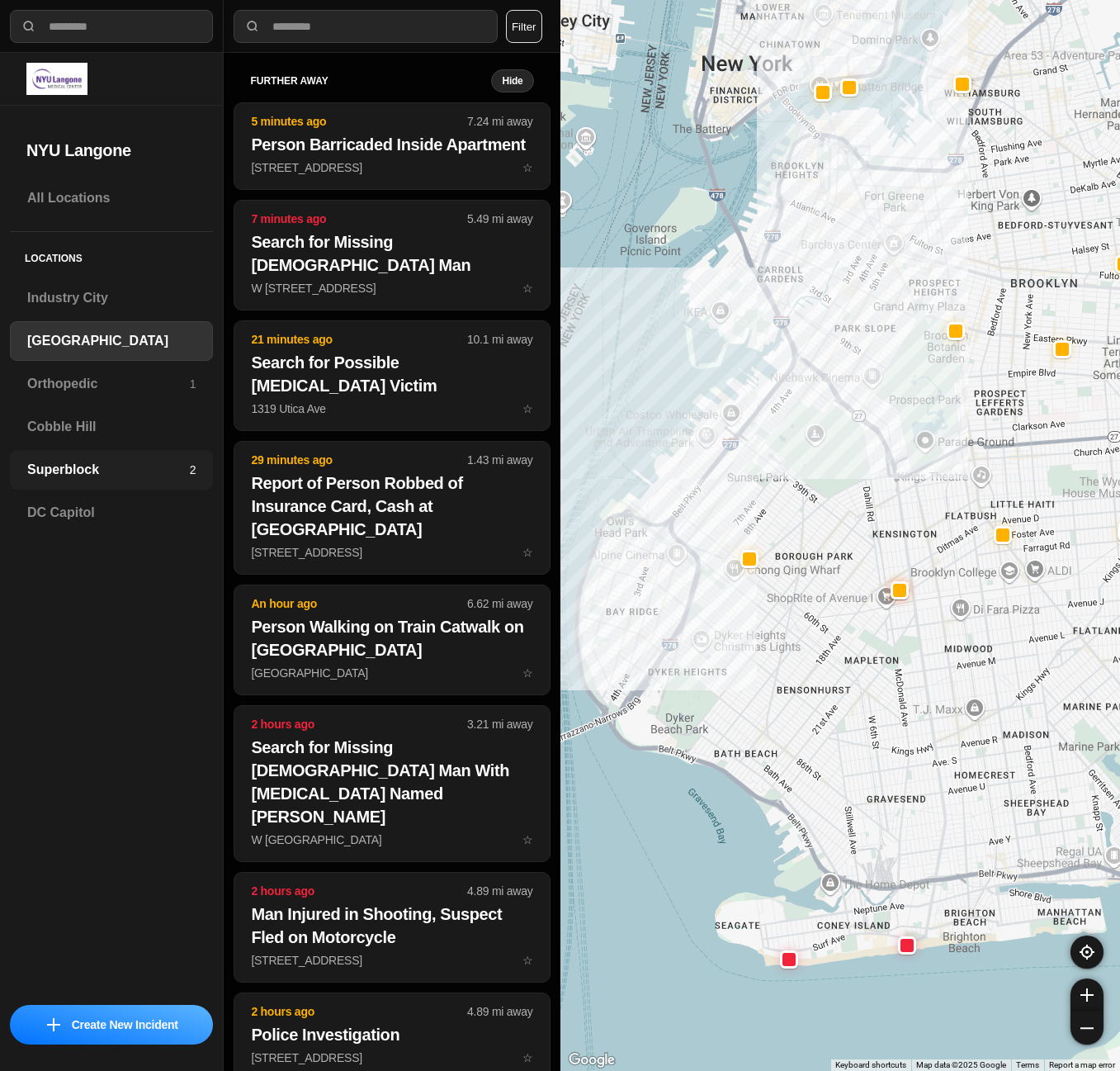
click at [116, 466] on h3 "Superblock" at bounding box center [109, 469] width 163 height 20
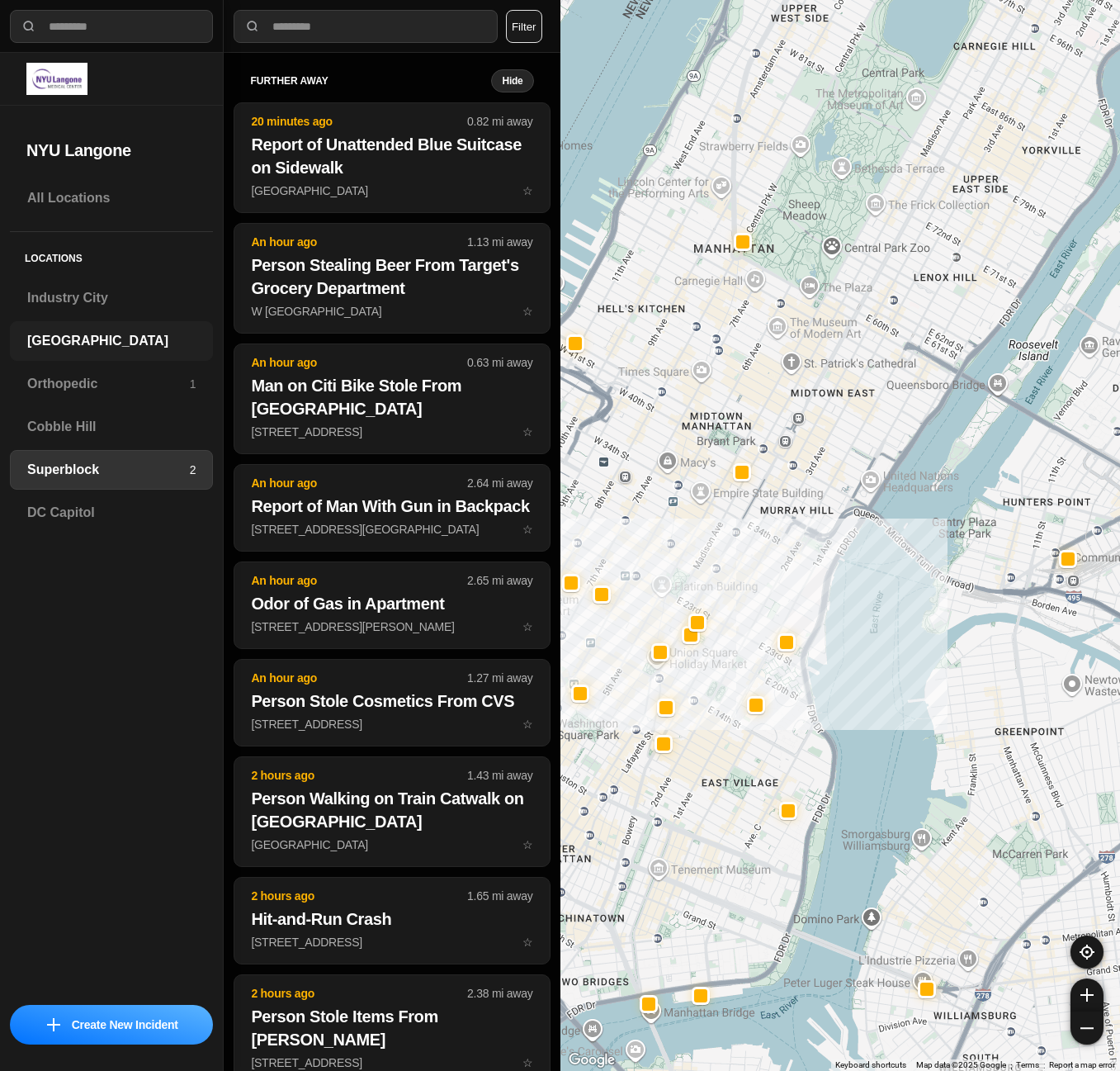
click at [45, 345] on h3 "[GEOGRAPHIC_DATA]" at bounding box center [112, 340] width 169 height 20
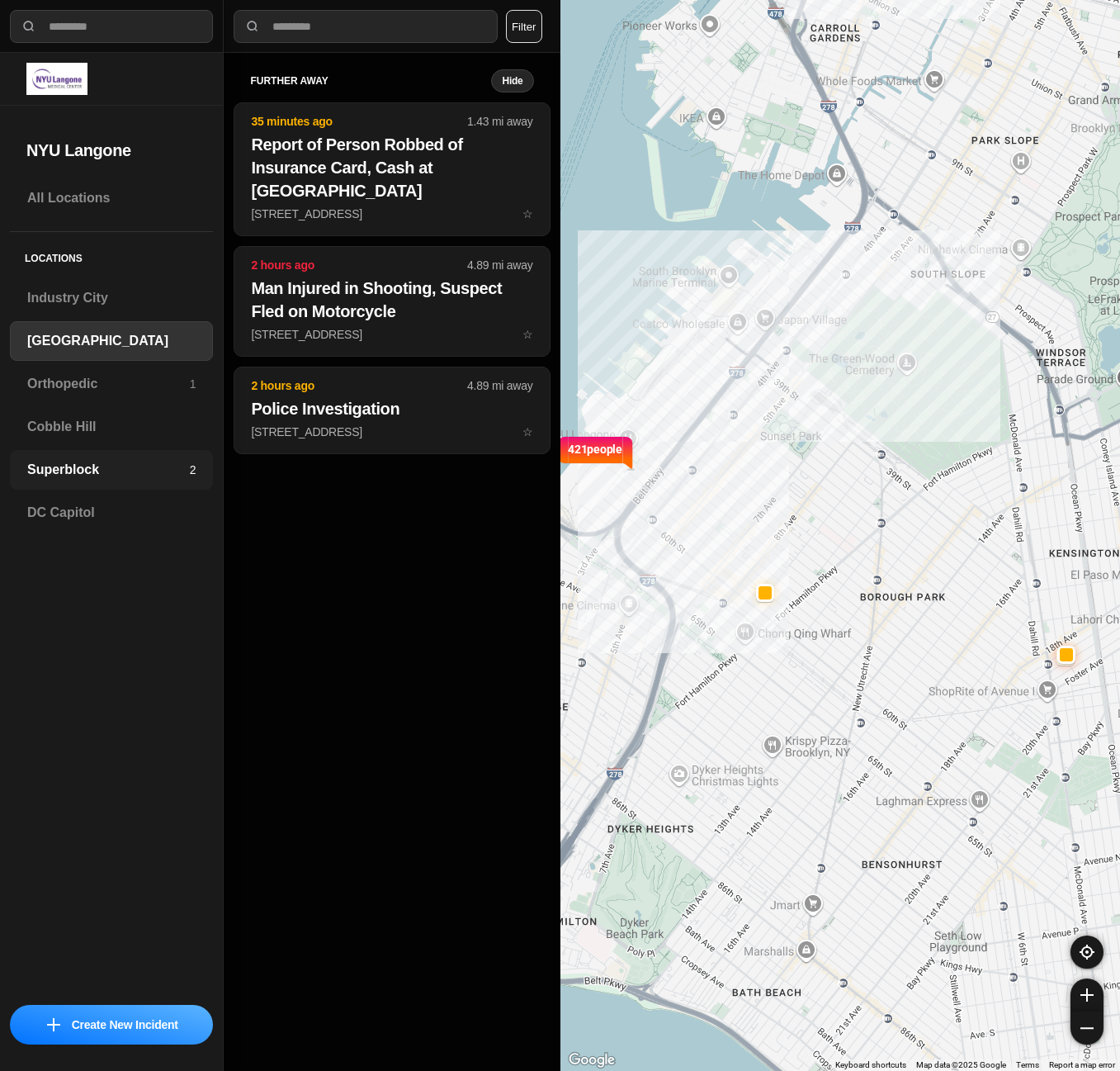
click at [122, 472] on h3 "Superblock" at bounding box center [109, 469] width 163 height 20
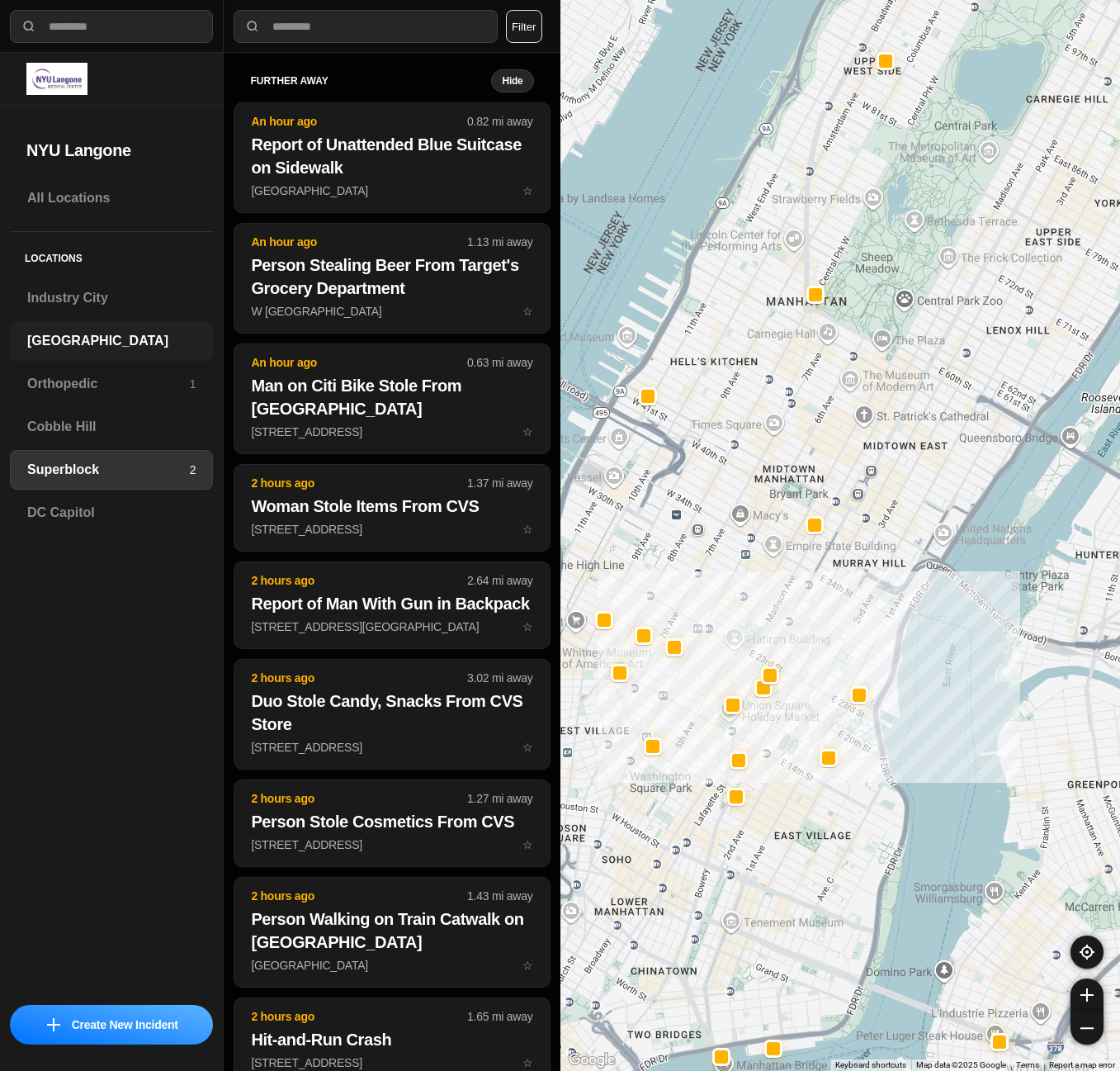
click at [97, 349] on h3 "[GEOGRAPHIC_DATA]" at bounding box center [112, 340] width 169 height 20
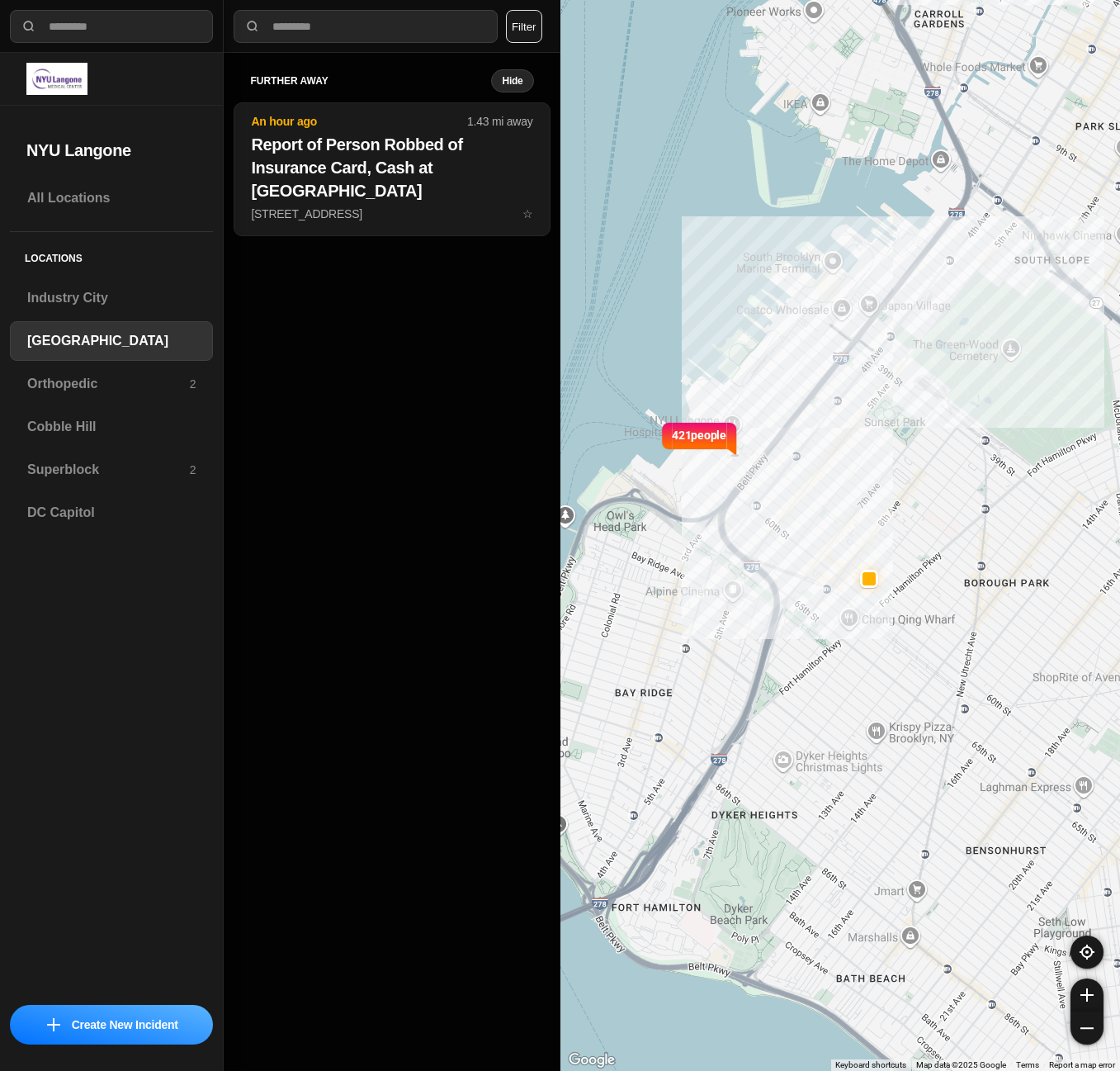
click at [293, 368] on div "further away Hide An hour ago 1.43 mi away Report of Person Robbed of Insurance…" at bounding box center [391, 562] width 336 height 1018
click at [94, 477] on h3 "Superblock" at bounding box center [109, 469] width 163 height 20
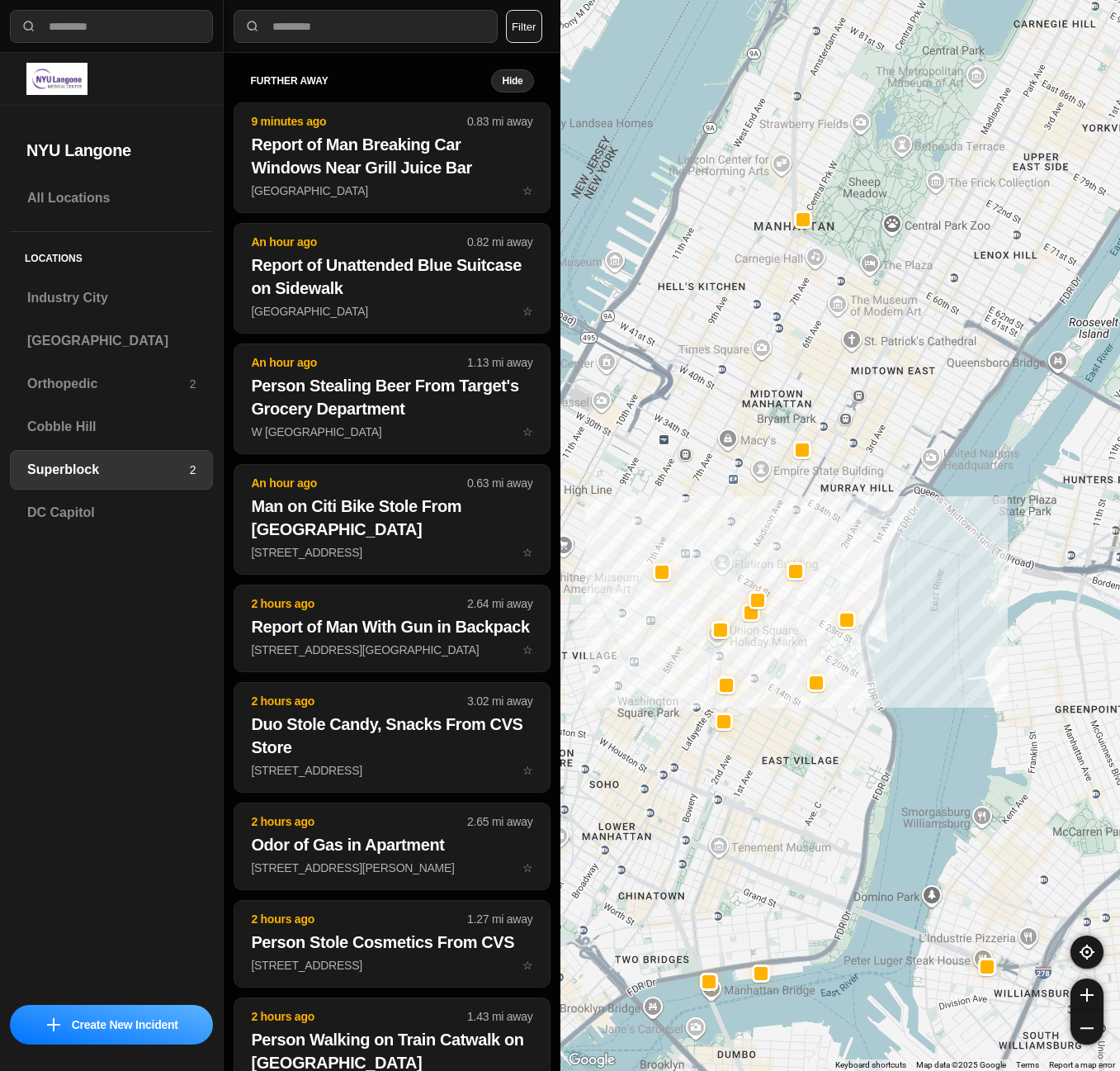
drag, startPoint x: 721, startPoint y: 471, endPoint x: 795, endPoint y: 471, distance: 74.0
click at [795, 471] on div at bounding box center [841, 536] width 561 height 1071
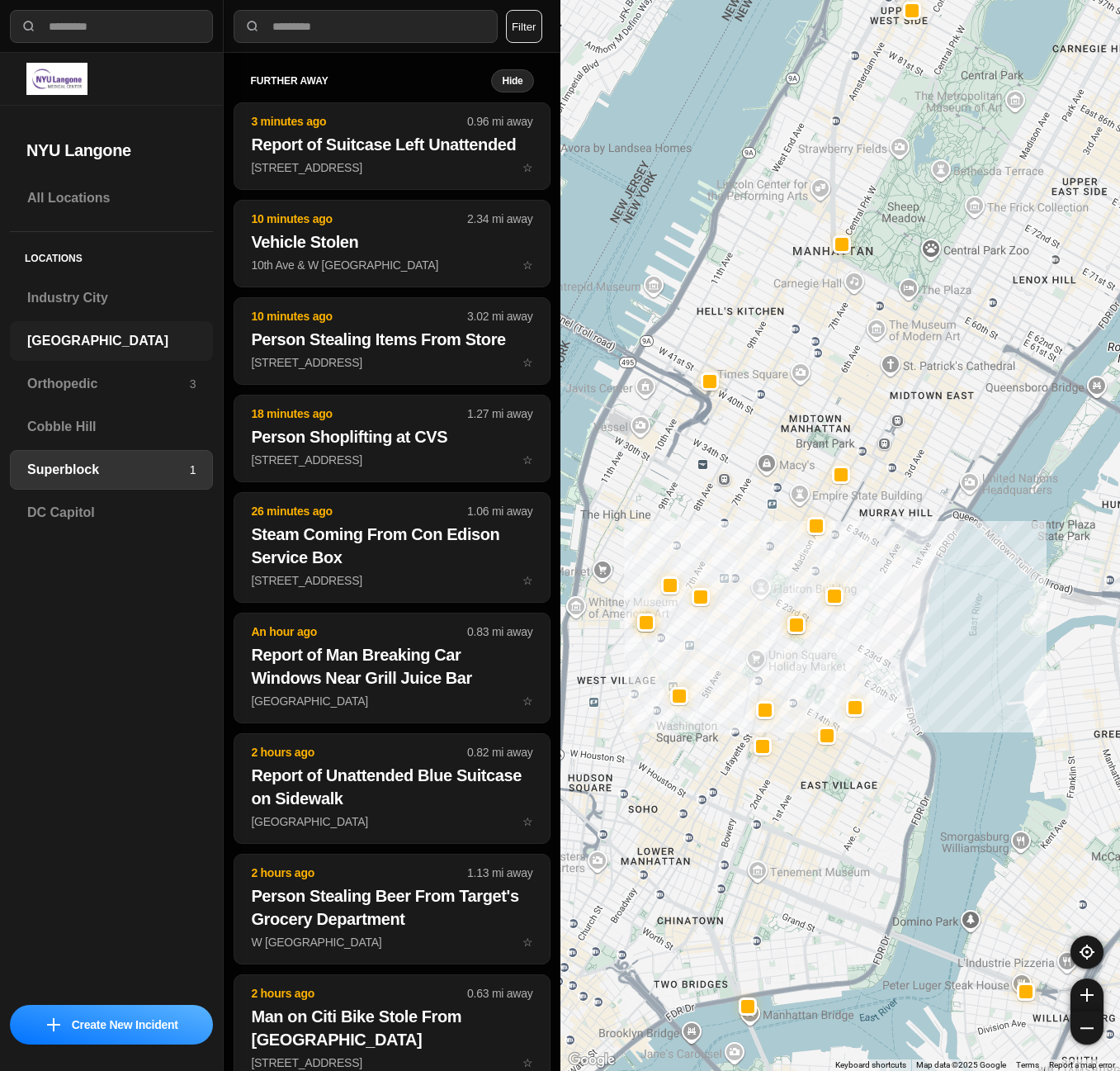
click at [126, 330] on div "[GEOGRAPHIC_DATA]" at bounding box center [111, 341] width 203 height 40
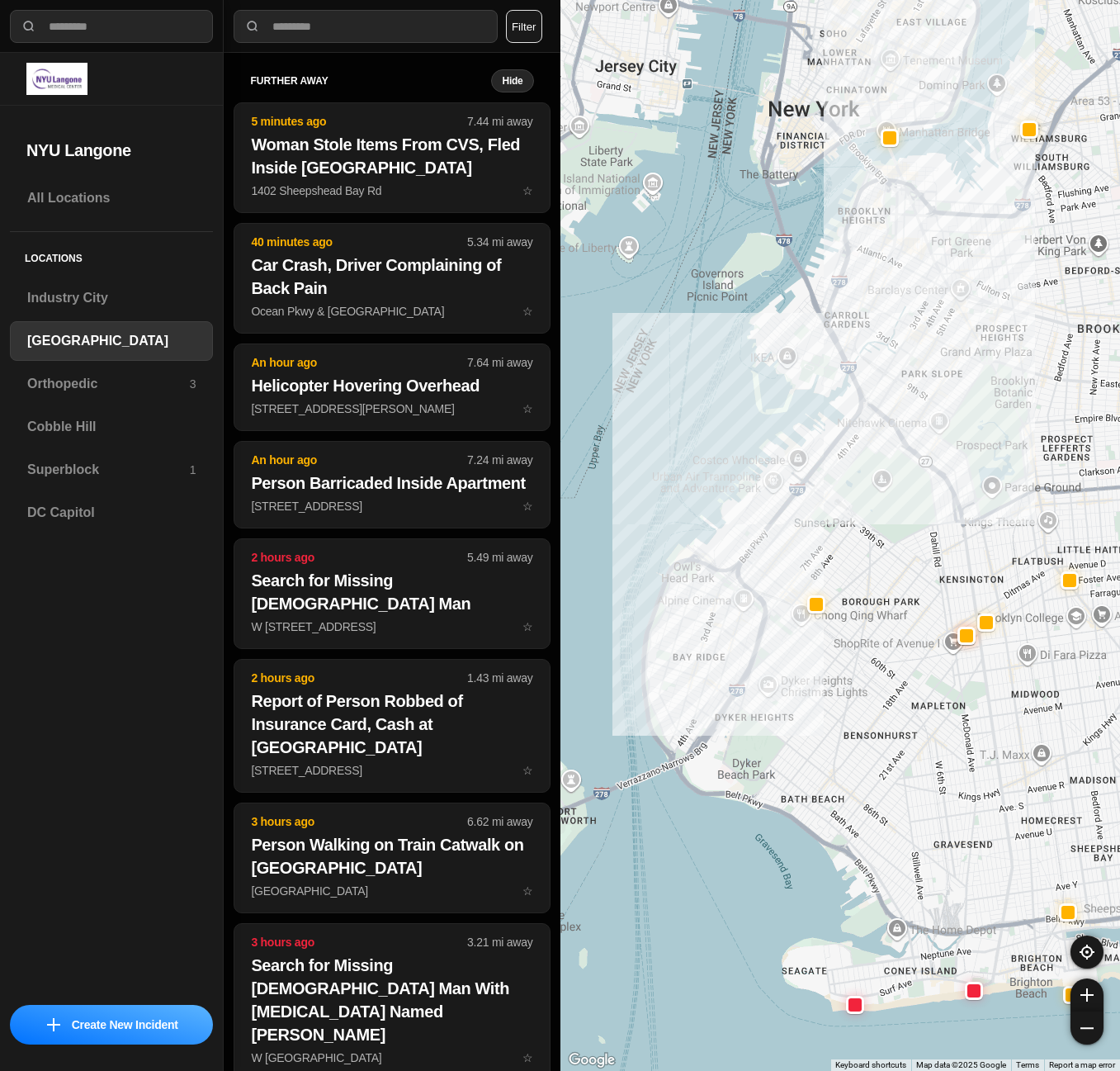
drag, startPoint x: 912, startPoint y: 472, endPoint x: 876, endPoint y: 545, distance: 81.4
click at [876, 545] on div at bounding box center [841, 536] width 561 height 1071
